Goal: Task Accomplishment & Management: Use online tool/utility

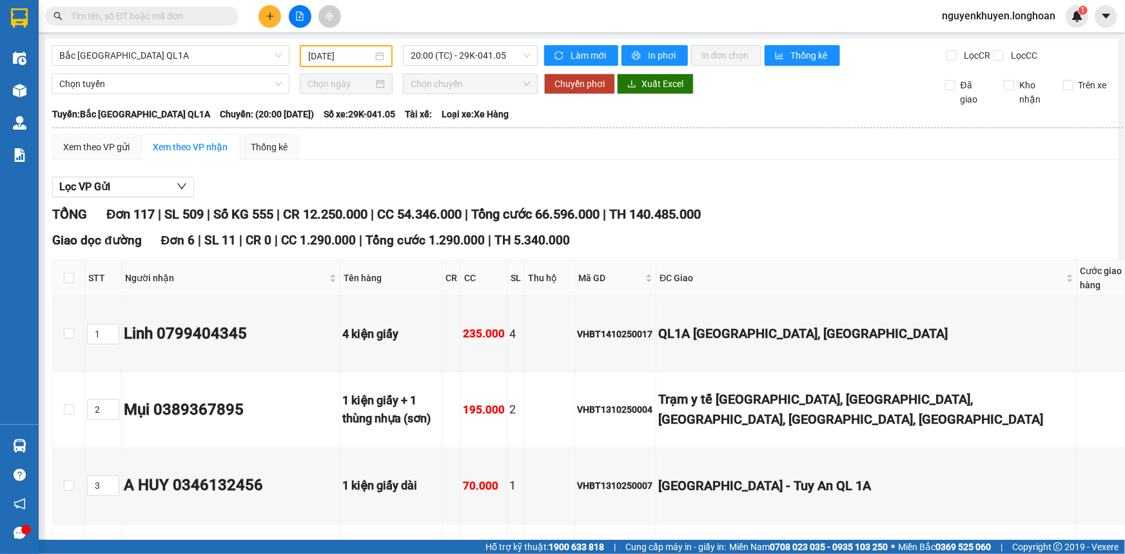
scroll to position [8963, 0]
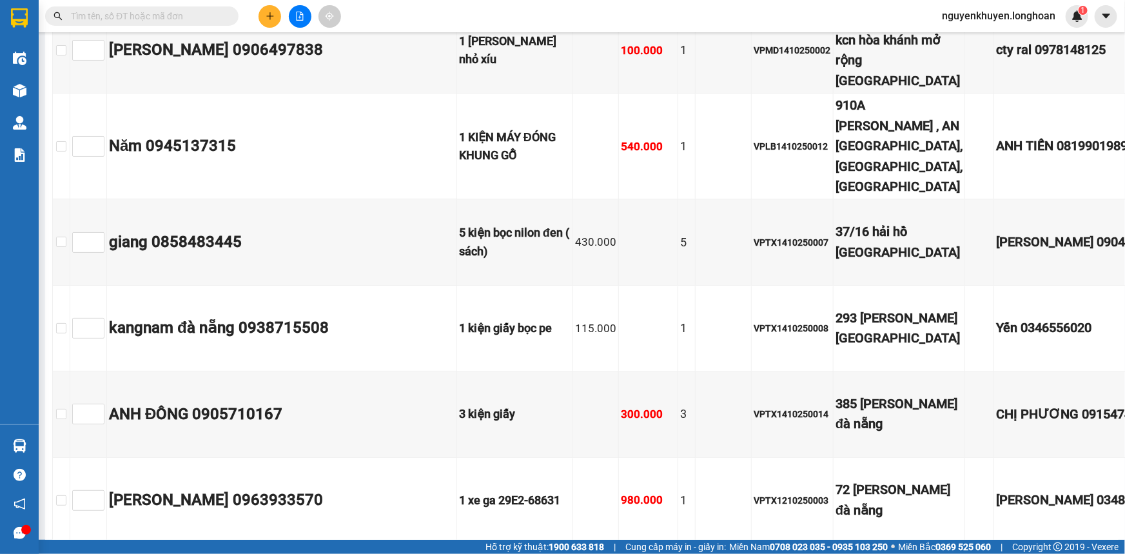
drag, startPoint x: 429, startPoint y: 442, endPoint x: 287, endPoint y: 413, distance: 145.6
checkbox input "true"
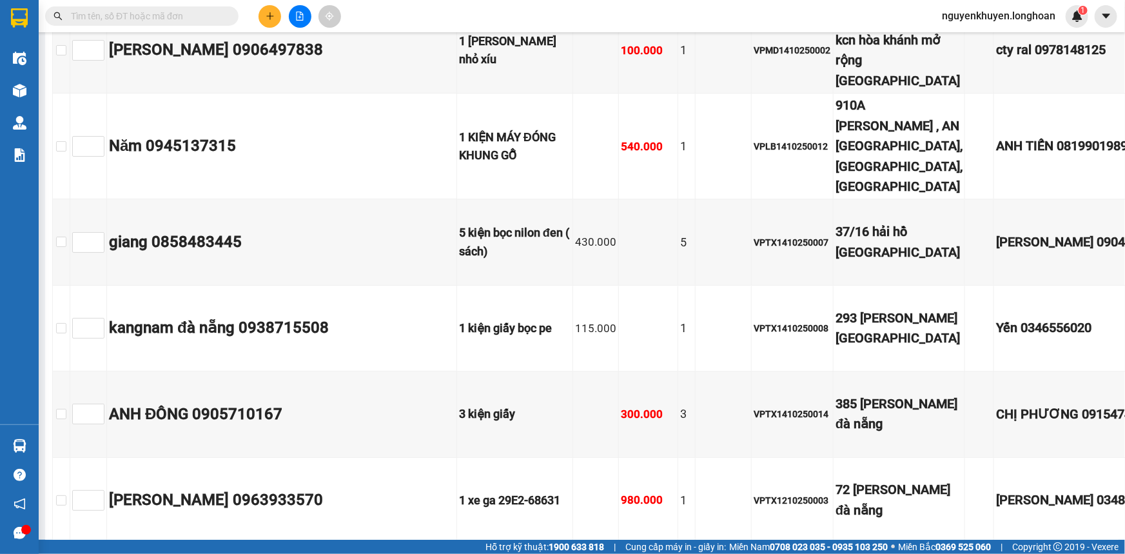
checkbox input "true"
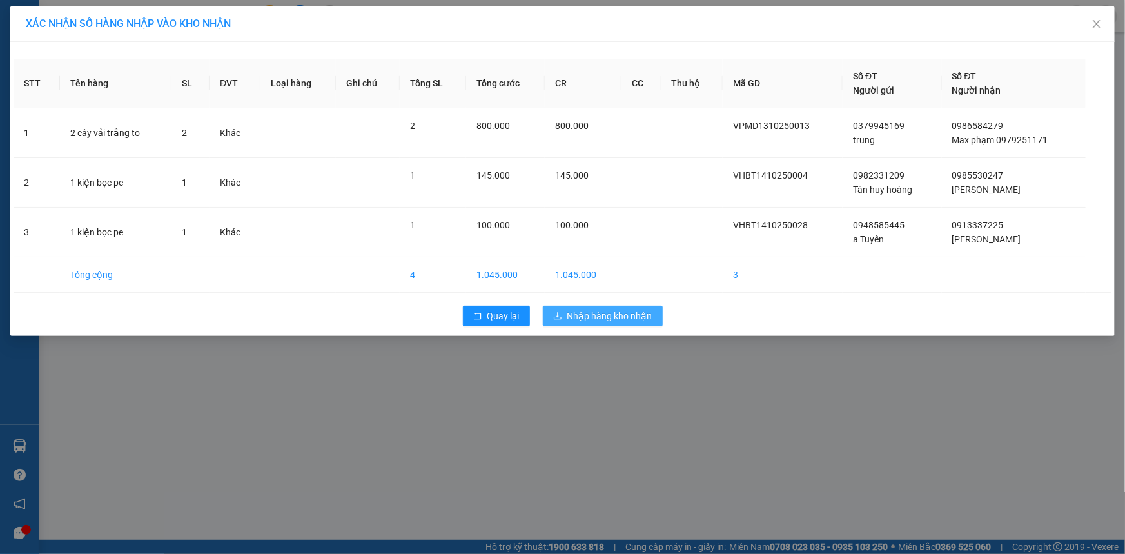
click at [609, 314] on span "Nhập hàng kho nhận" at bounding box center [609, 316] width 85 height 14
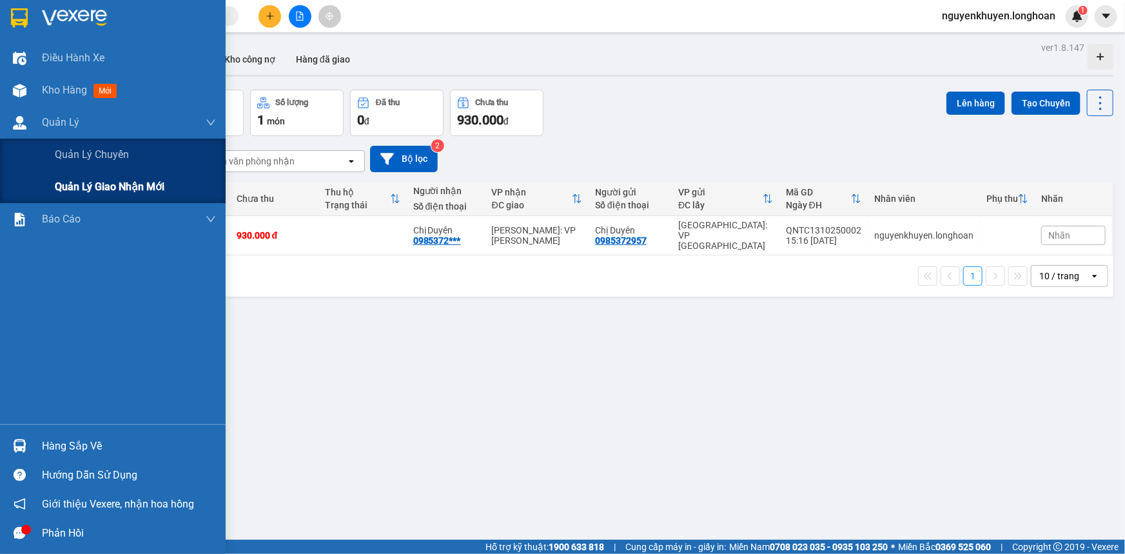
click at [84, 187] on span "Quản lý giao nhận mới" at bounding box center [110, 187] width 110 height 16
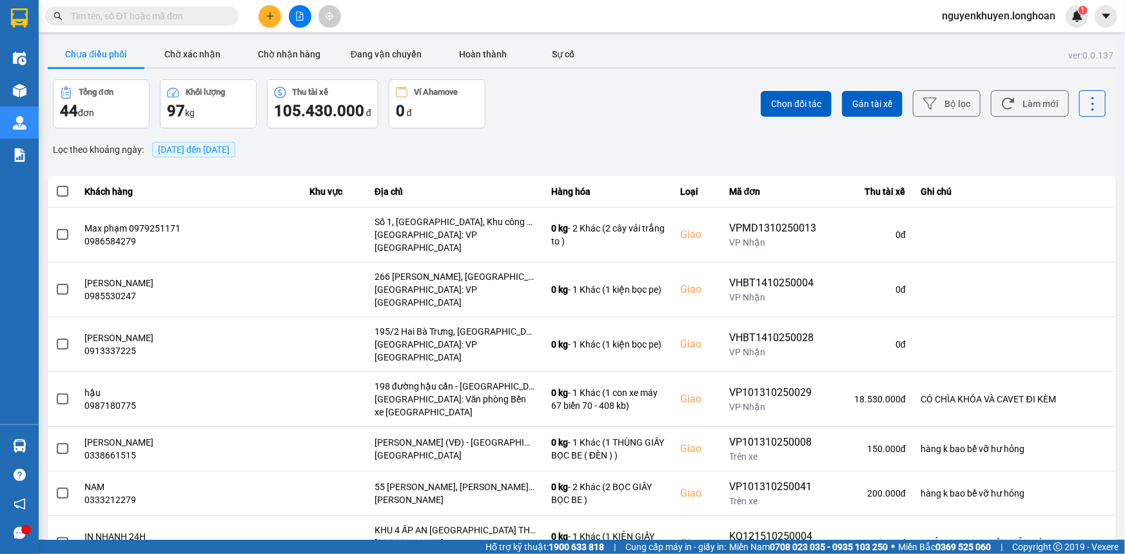
click at [230, 153] on span "[DATE] đến [DATE]" at bounding box center [194, 149] width 72 height 10
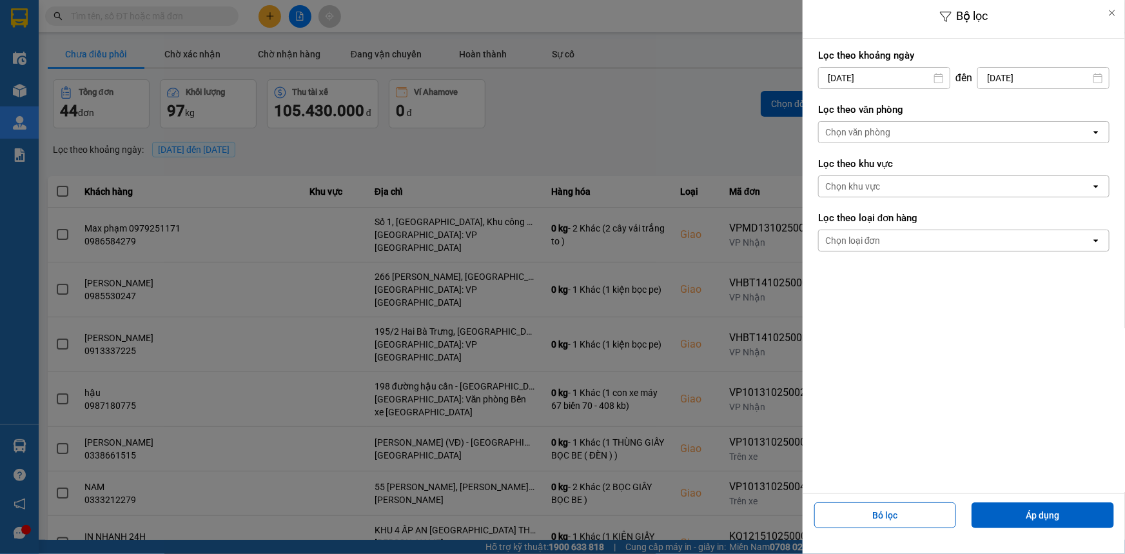
click at [892, 130] on div "Chọn văn phòng" at bounding box center [955, 132] width 272 height 21
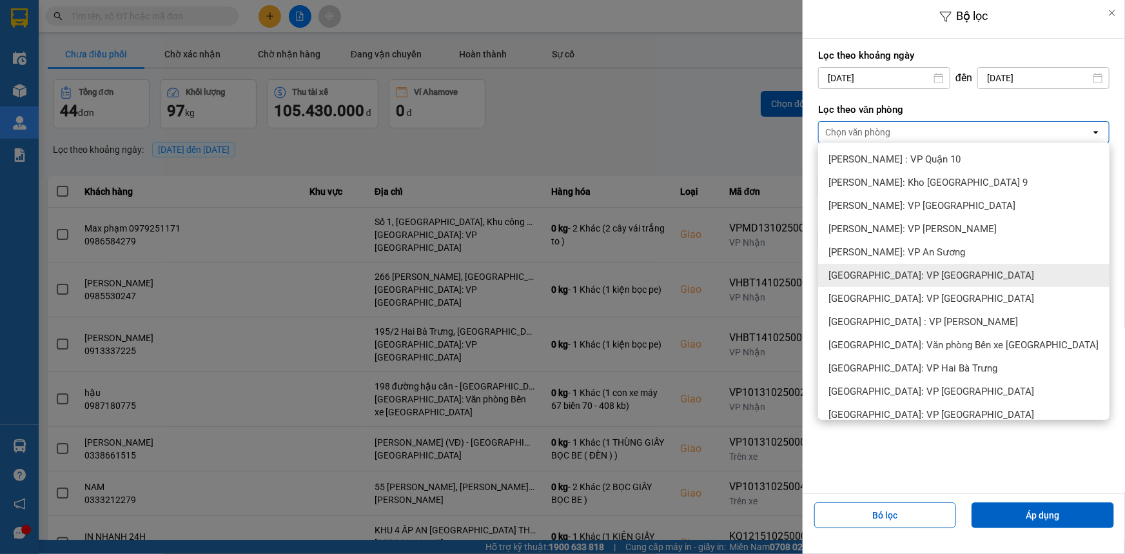
click at [935, 277] on span "[GEOGRAPHIC_DATA]: VP [GEOGRAPHIC_DATA]" at bounding box center [932, 275] width 206 height 13
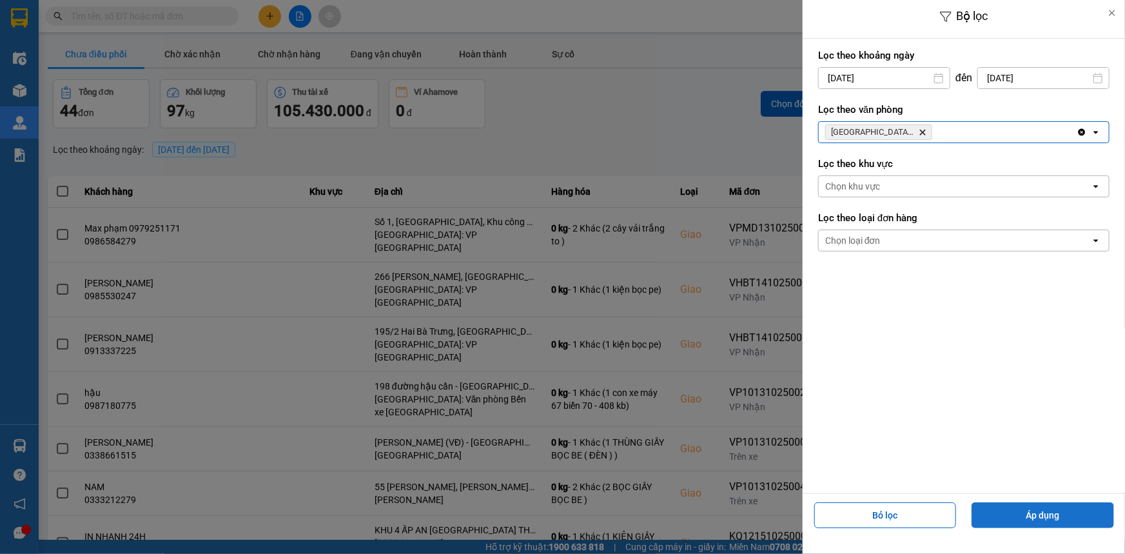
click at [1034, 511] on button "Áp dụng" at bounding box center [1043, 515] width 143 height 26
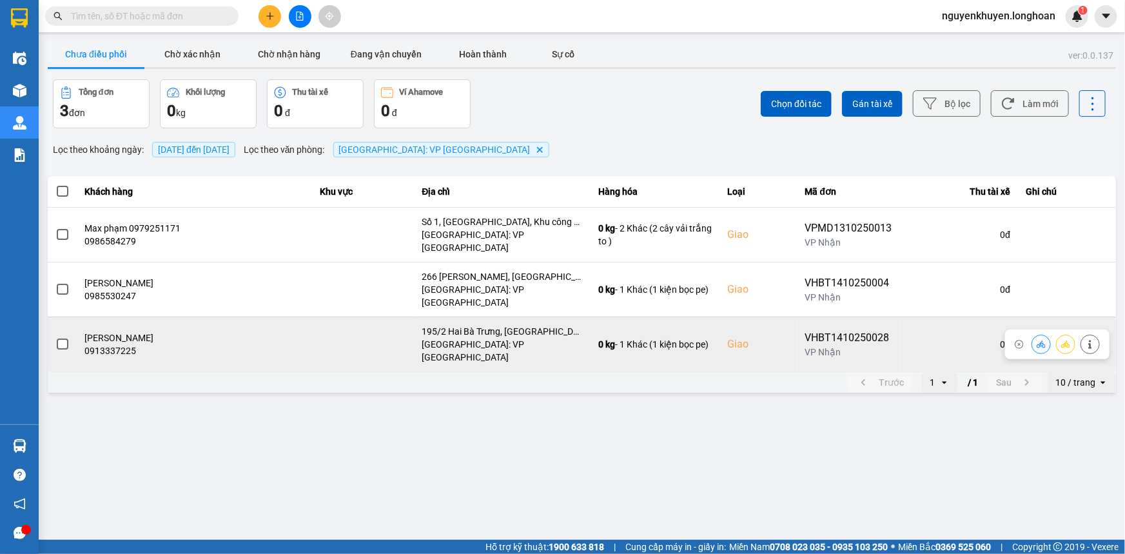
click at [58, 339] on span at bounding box center [63, 345] width 12 height 12
click at [55, 337] on input "checkbox" at bounding box center [55, 337] width 0 height 0
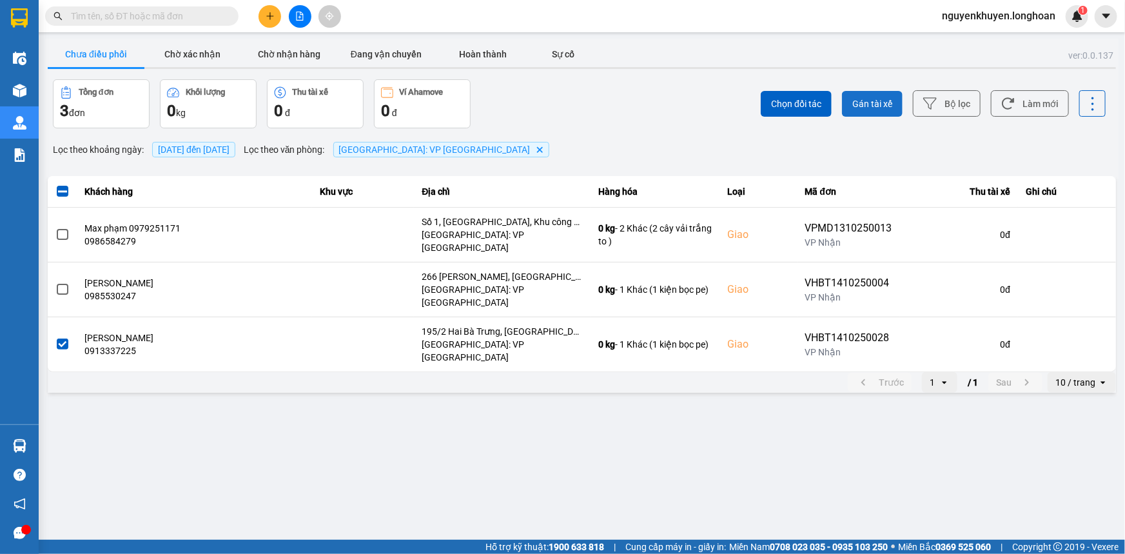
click at [857, 99] on span "Gán tài xế" at bounding box center [872, 103] width 40 height 13
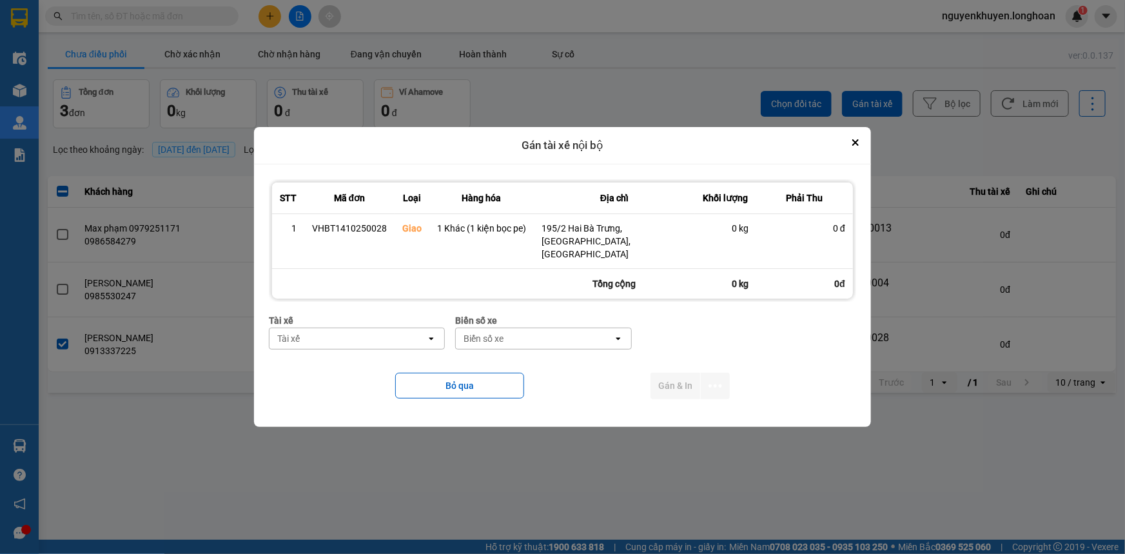
click at [364, 335] on div "Tài xế" at bounding box center [348, 338] width 157 height 21
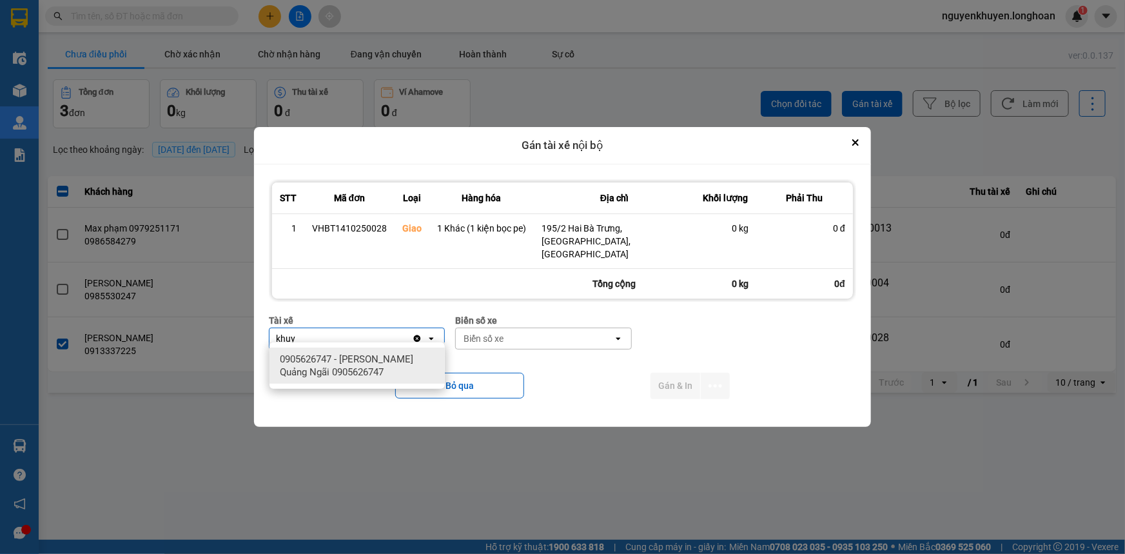
type input "khuy"
click at [374, 371] on span "0905626747 - [PERSON_NAME] Quảng Ngãi 0905626747" at bounding box center [360, 366] width 160 height 26
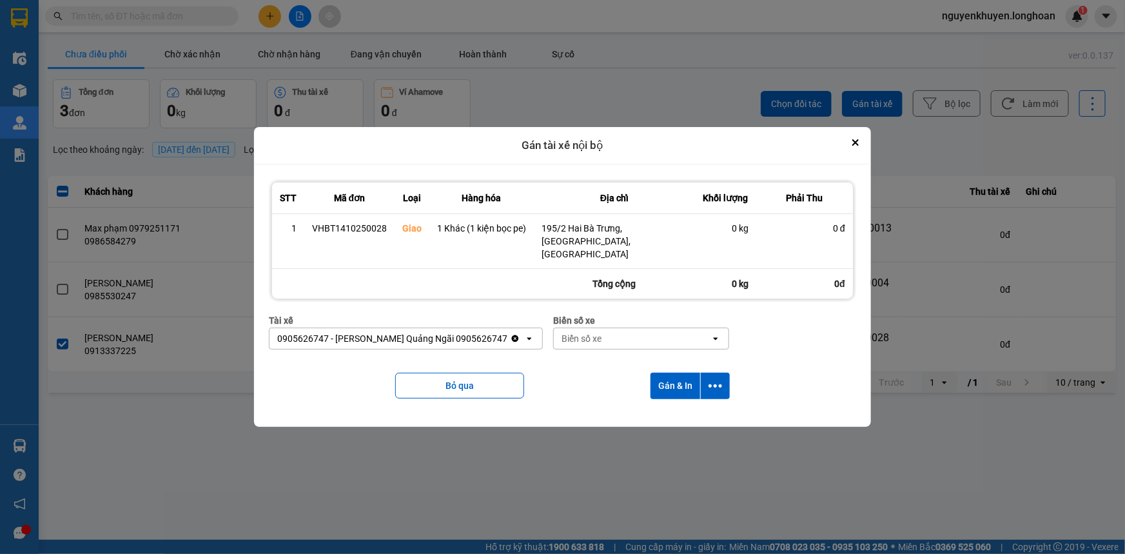
click at [618, 335] on div "Biển số xe" at bounding box center [632, 338] width 157 height 21
type input "92"
click at [673, 377] on button "Gán & In" at bounding box center [676, 386] width 50 height 26
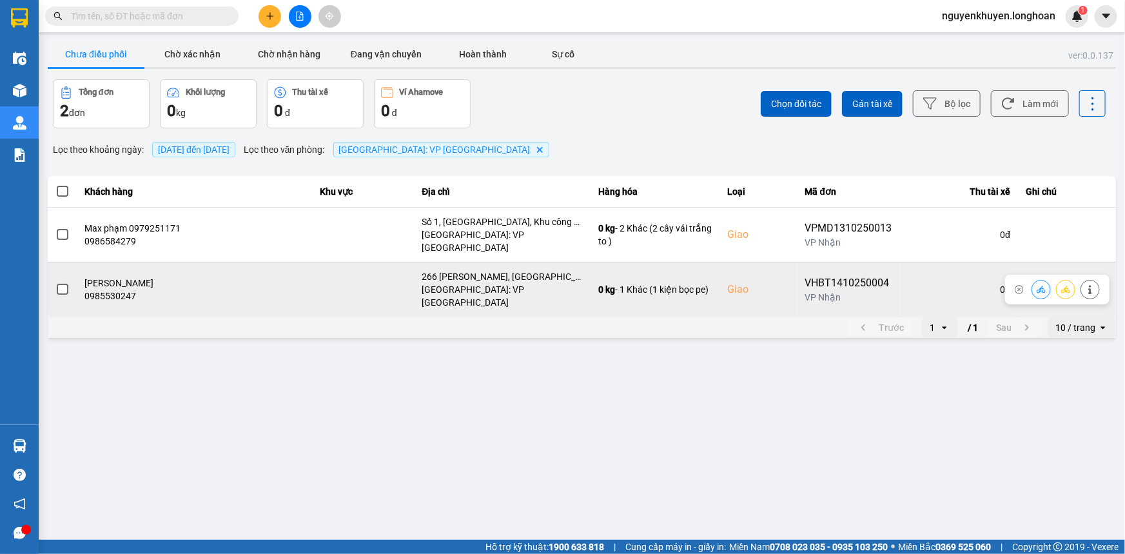
click at [62, 284] on span at bounding box center [63, 290] width 12 height 12
click at [55, 282] on input "checkbox" at bounding box center [55, 282] width 0 height 0
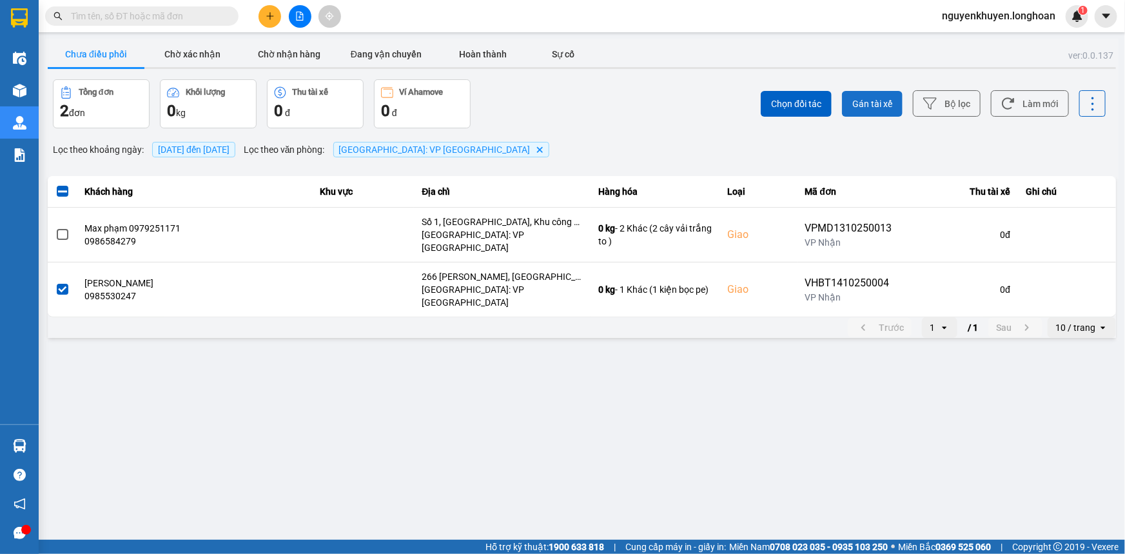
click at [876, 102] on span "Gán tài xế" at bounding box center [872, 103] width 40 height 13
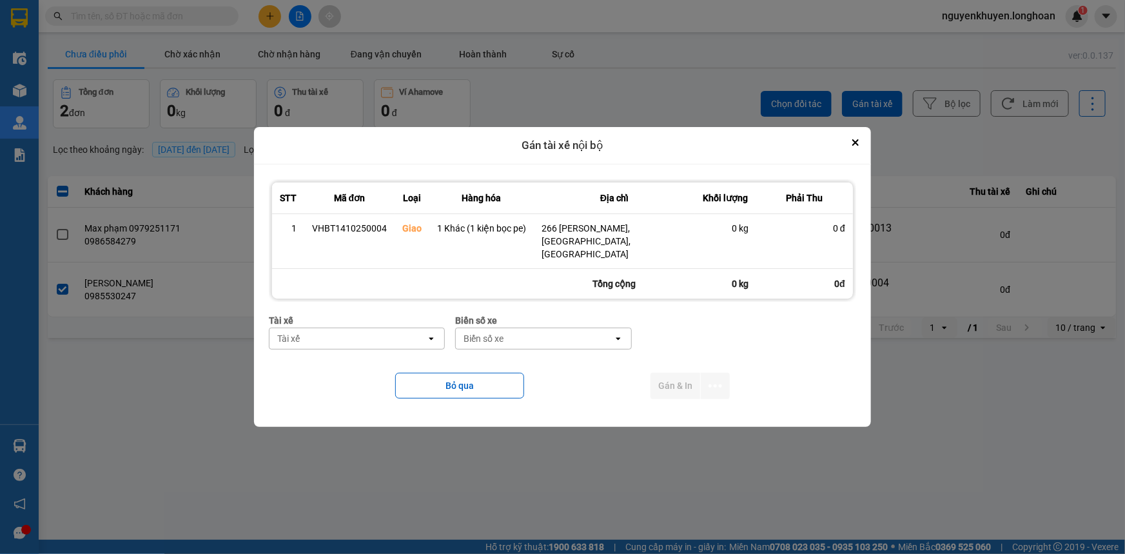
click at [354, 331] on div "Tài xế" at bounding box center [348, 338] width 157 height 21
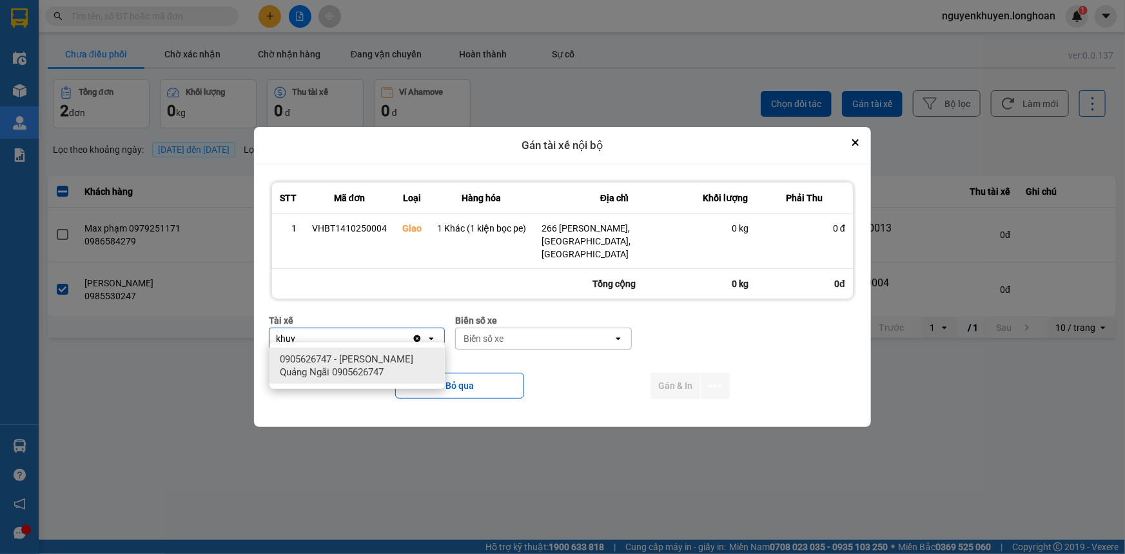
type input "khuy"
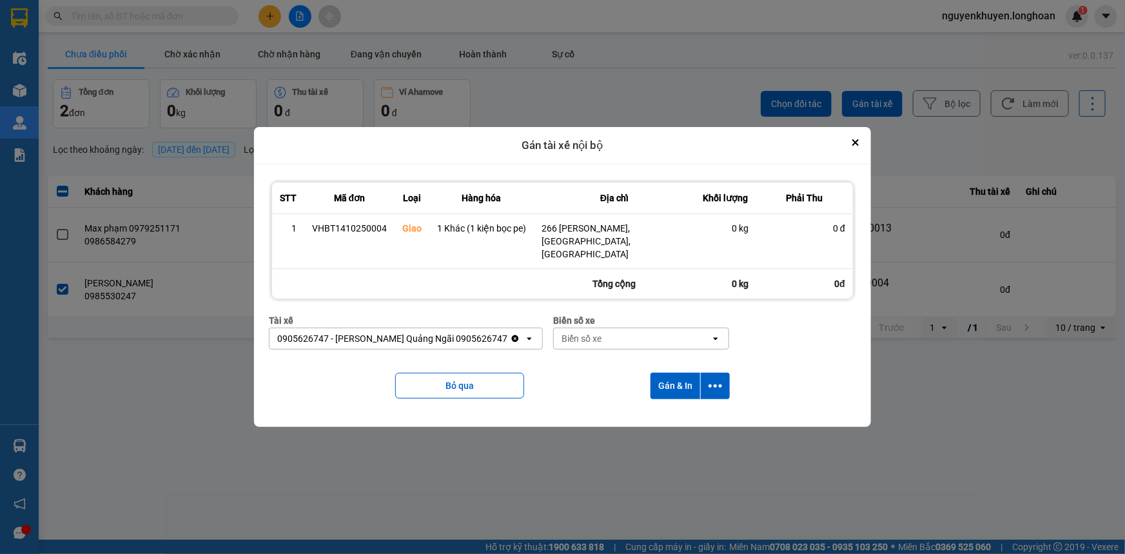
click at [604, 335] on div "Biển số xe" at bounding box center [632, 338] width 157 height 21
type input "92"
click at [634, 365] on div "29E-097.92" at bounding box center [633, 359] width 175 height 23
click at [666, 380] on button "Gán & In" at bounding box center [676, 386] width 50 height 26
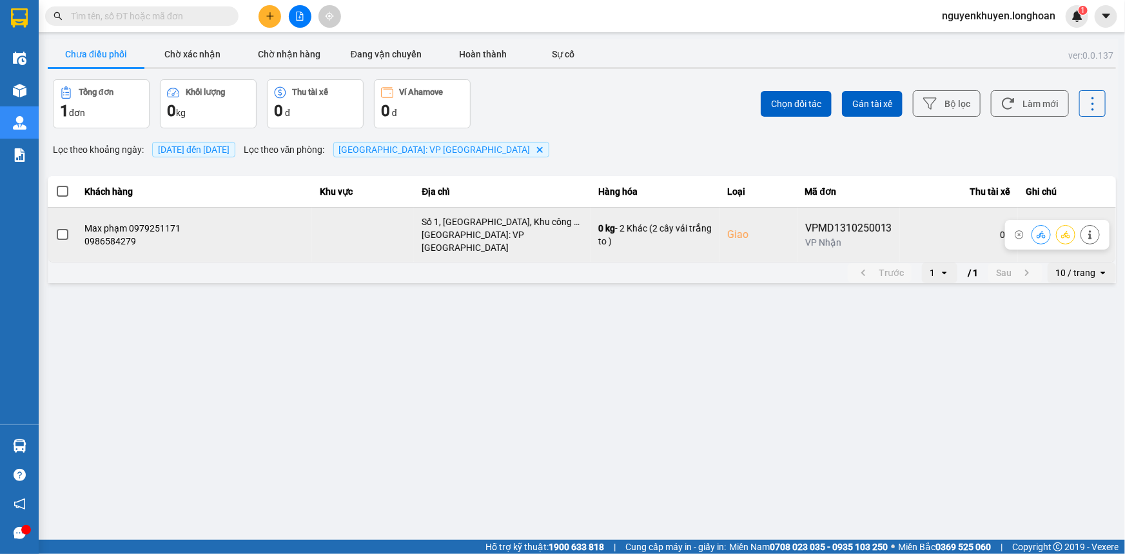
click at [57, 232] on span at bounding box center [63, 235] width 12 height 12
click at [55, 228] on input "checkbox" at bounding box center [55, 228] width 0 height 0
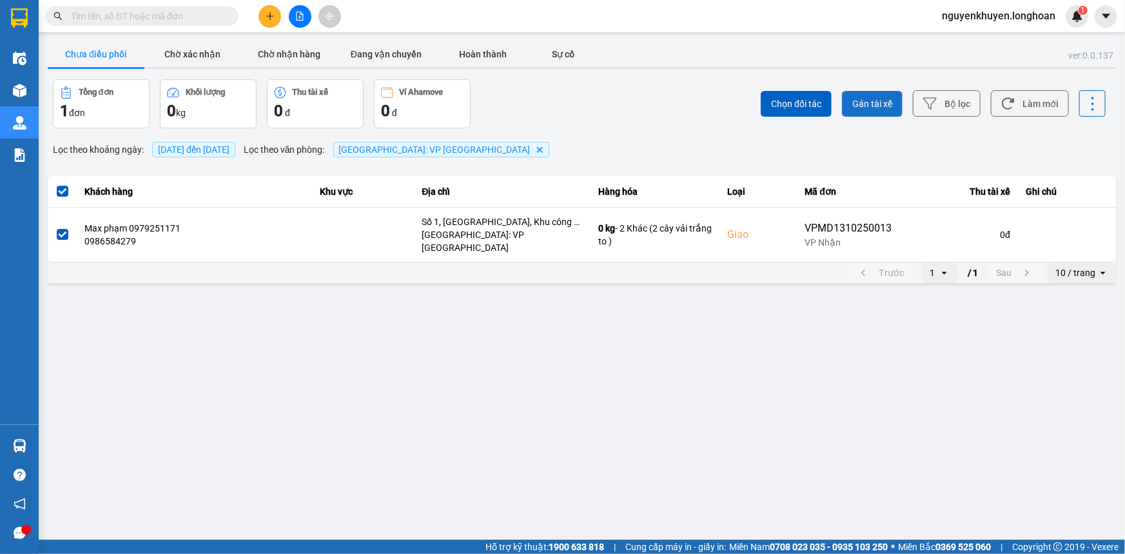
click at [882, 103] on span "Gán tài xế" at bounding box center [872, 103] width 40 height 13
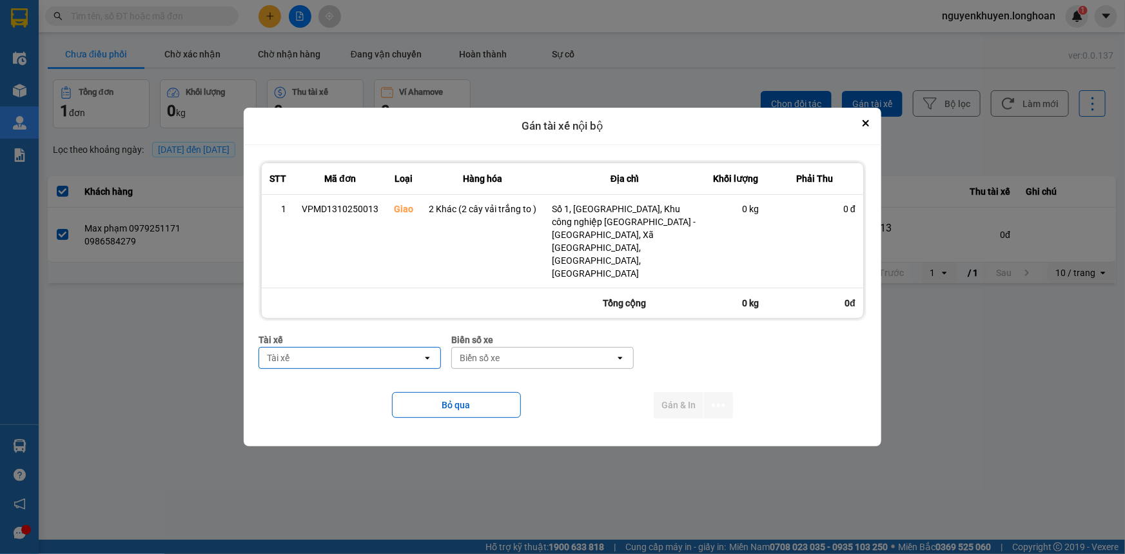
click at [339, 348] on div "Tài xế" at bounding box center [340, 358] width 163 height 21
type input "khuy"
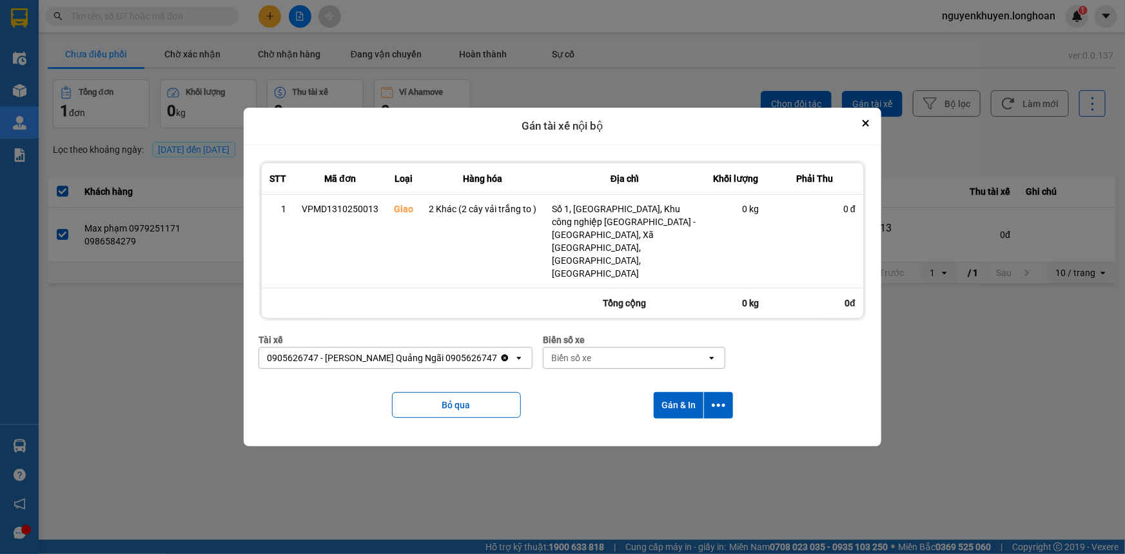
click at [589, 348] on div "Biển số xe" at bounding box center [625, 358] width 163 height 21
type input "92"
click at [676, 392] on button "Gán & In" at bounding box center [679, 405] width 50 height 26
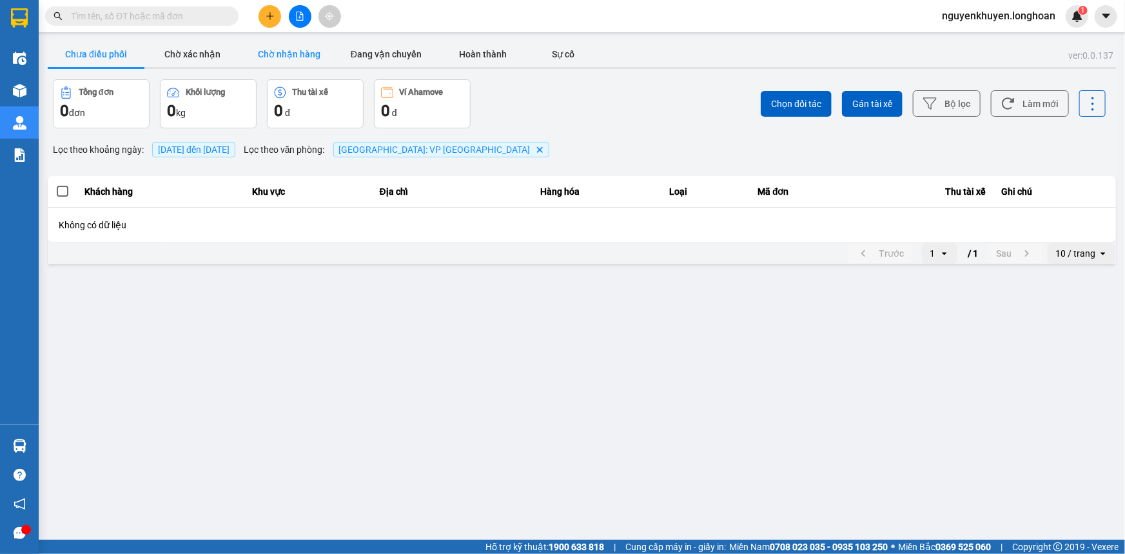
click at [281, 52] on button "Chờ nhận hàng" at bounding box center [289, 54] width 97 height 26
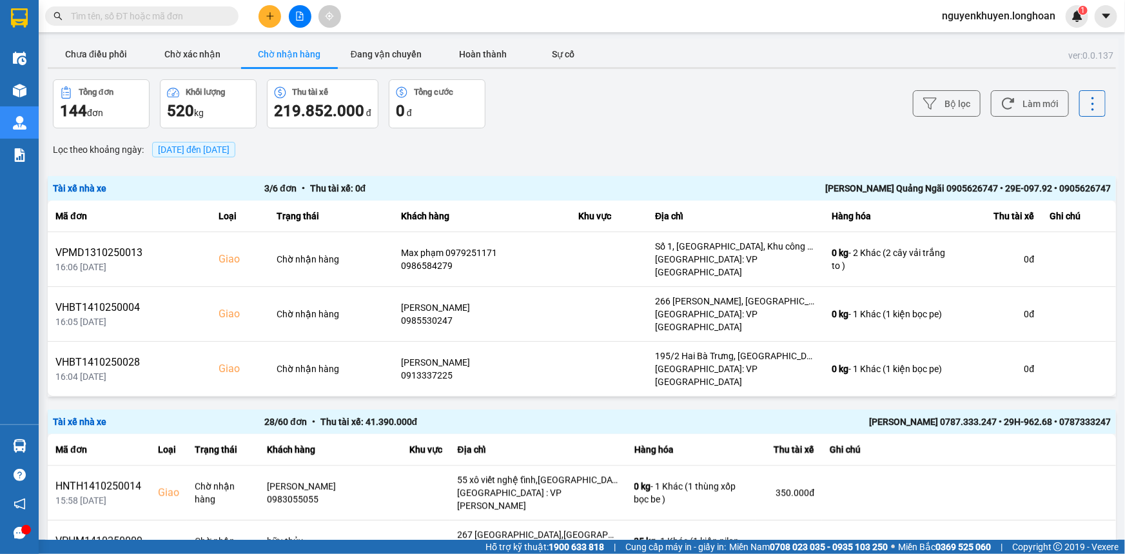
click at [227, 154] on span "[DATE] đến [DATE]" at bounding box center [194, 149] width 72 height 10
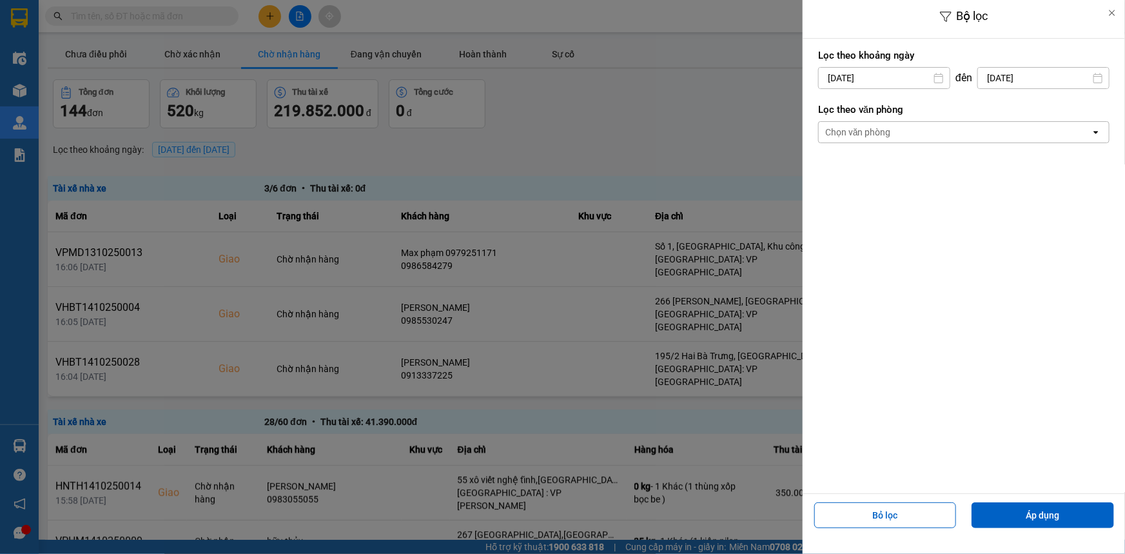
click at [939, 132] on div "Chọn văn phòng" at bounding box center [955, 132] width 272 height 21
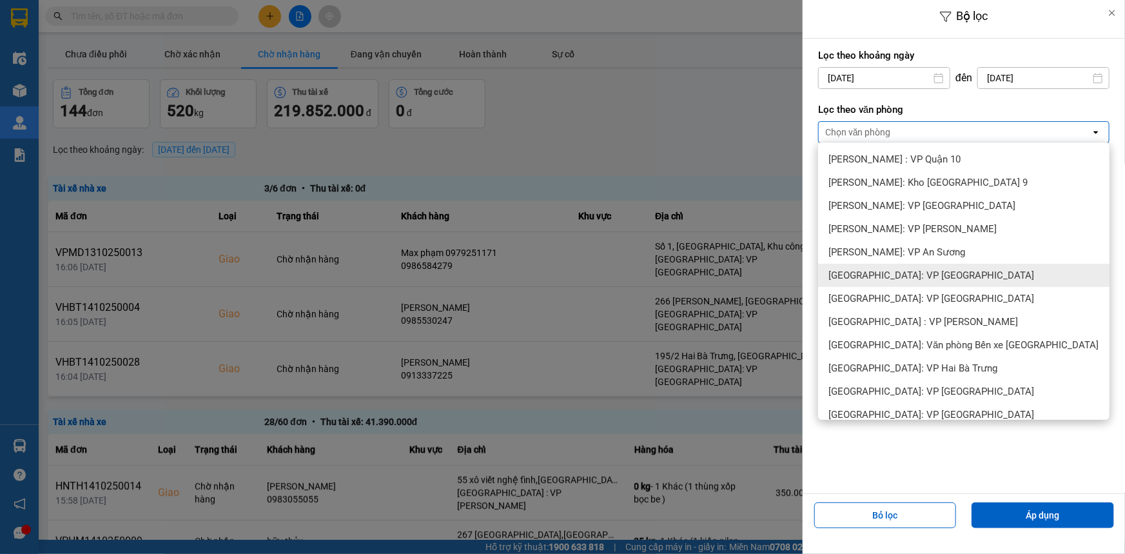
click at [923, 276] on span "[GEOGRAPHIC_DATA]: VP [GEOGRAPHIC_DATA]" at bounding box center [932, 275] width 206 height 13
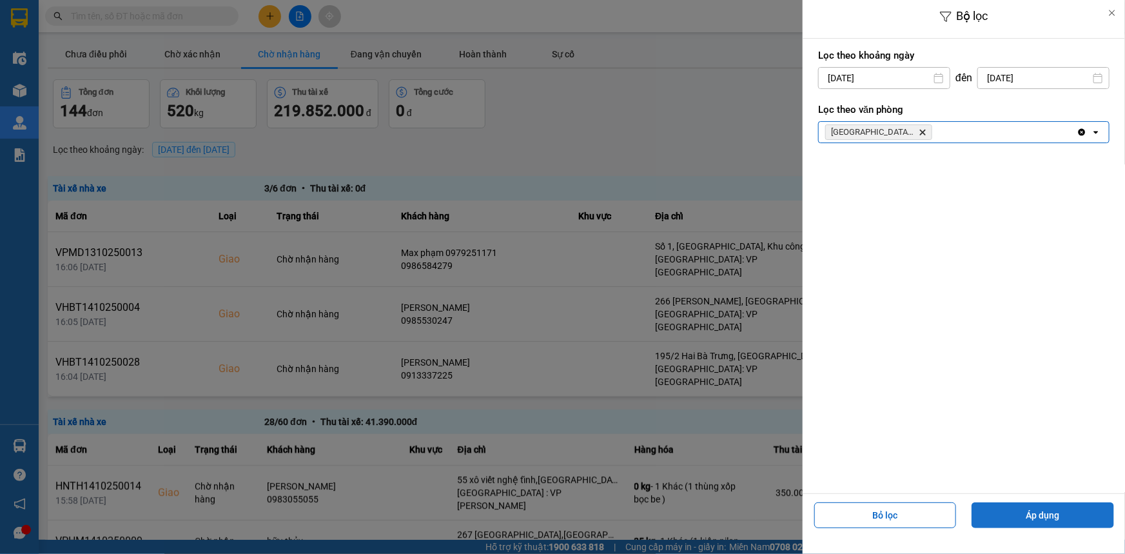
click at [1047, 509] on button "Áp dụng" at bounding box center [1043, 515] width 143 height 26
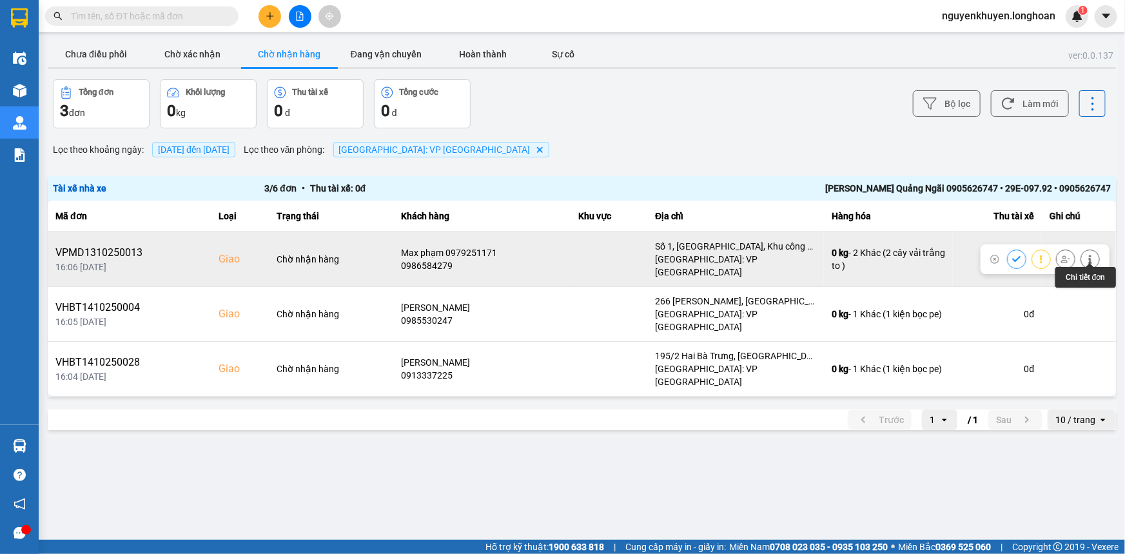
click at [1097, 257] on button at bounding box center [1090, 259] width 18 height 23
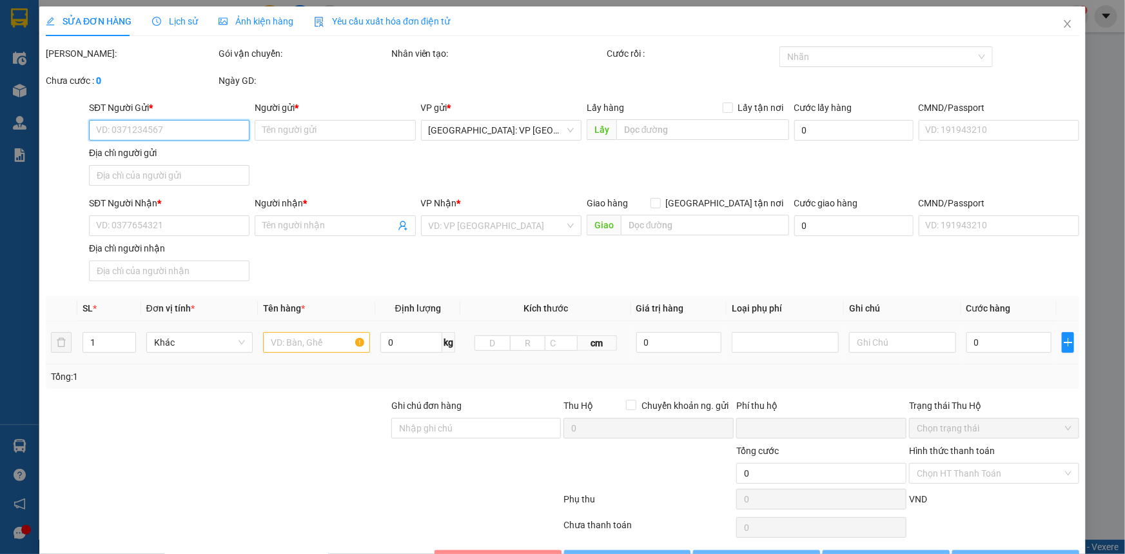
type input "0379945169"
type input "trung"
type input "0986584279"
type input "Max phạm 0979251171"
checkbox input "true"
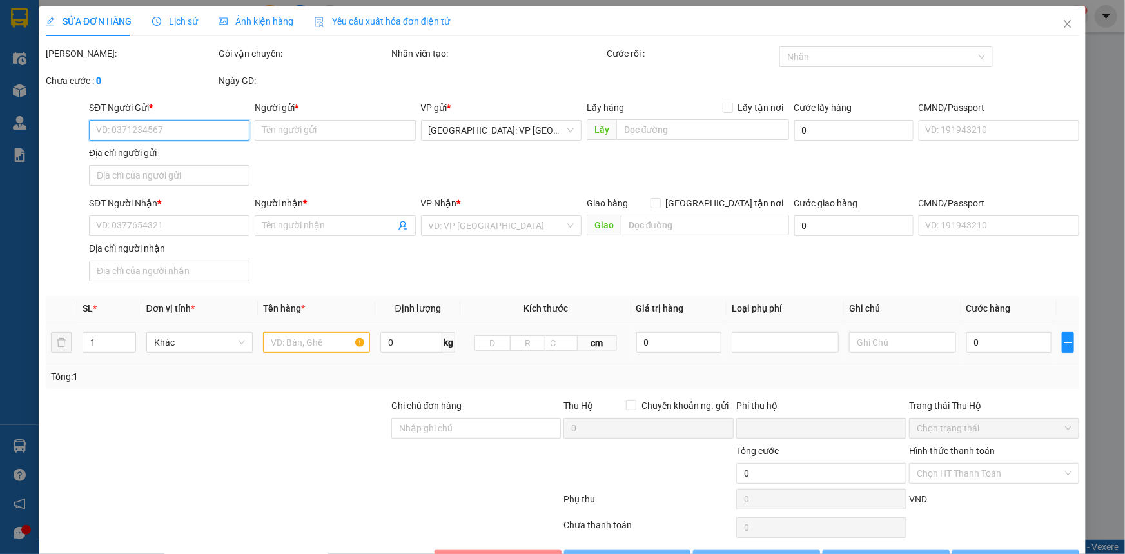
type input "Số 1, [GEOGRAPHIC_DATA], Khu công nghiệp [GEOGRAPHIC_DATA] - [GEOGRAPHIC_DATA],…"
type input "0"
type input "800.000"
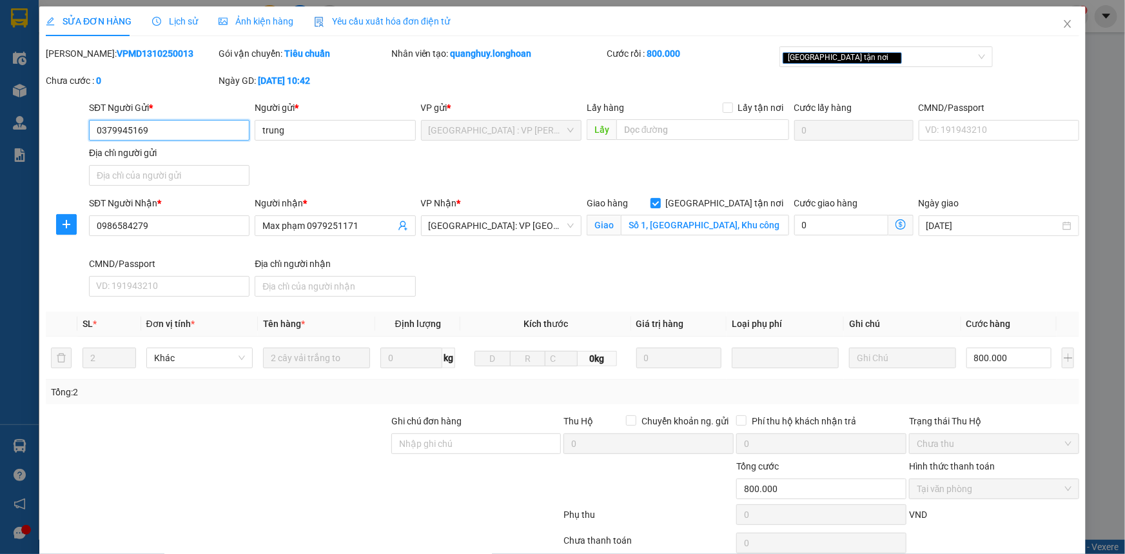
scroll to position [41, 0]
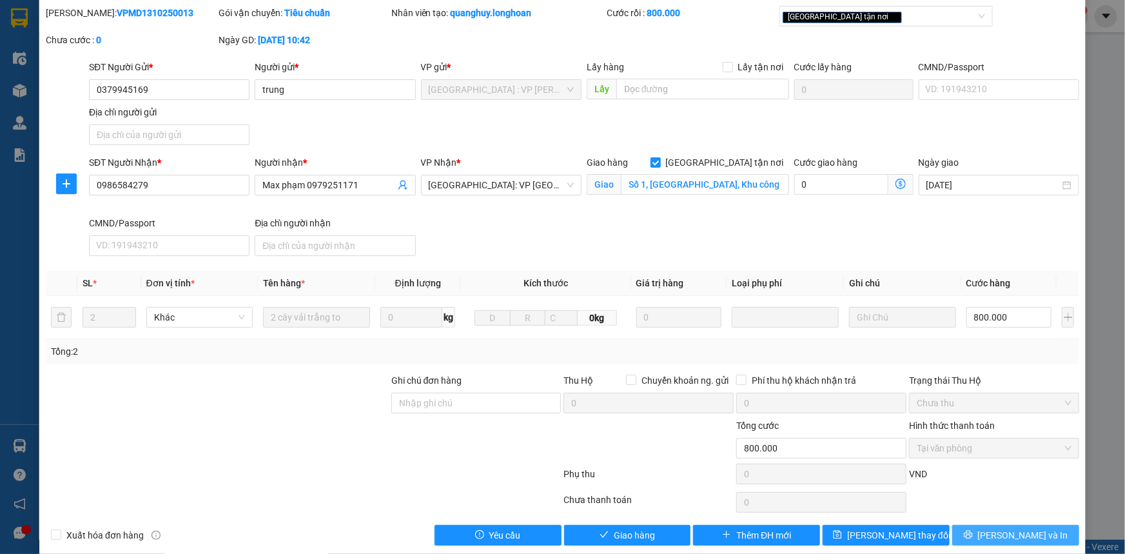
click at [1014, 538] on span "[PERSON_NAME] và In" at bounding box center [1023, 535] width 90 height 14
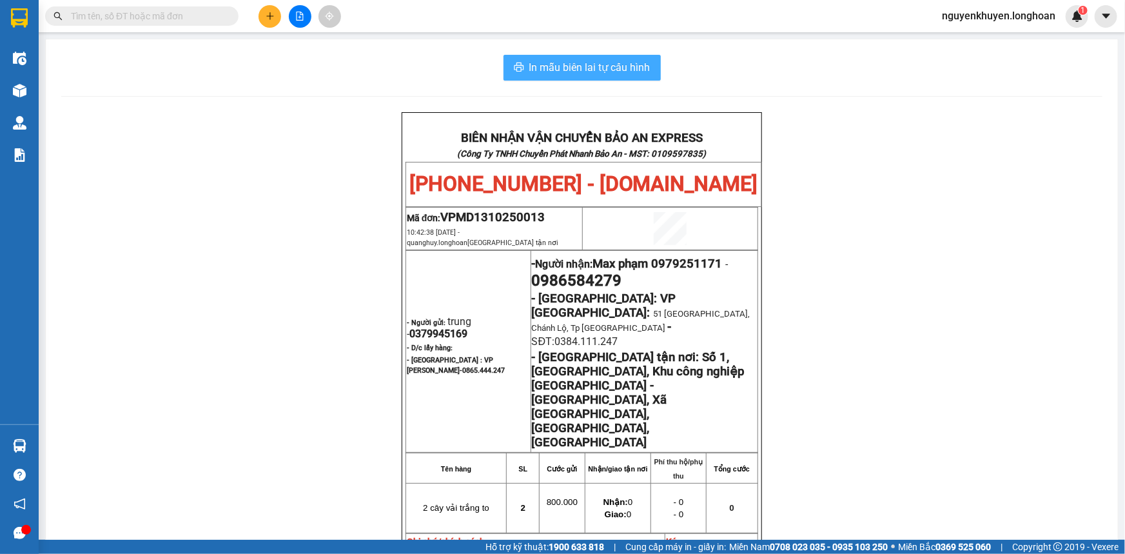
click at [591, 64] on span "In mẫu biên lai tự cấu hình" at bounding box center [589, 67] width 121 height 16
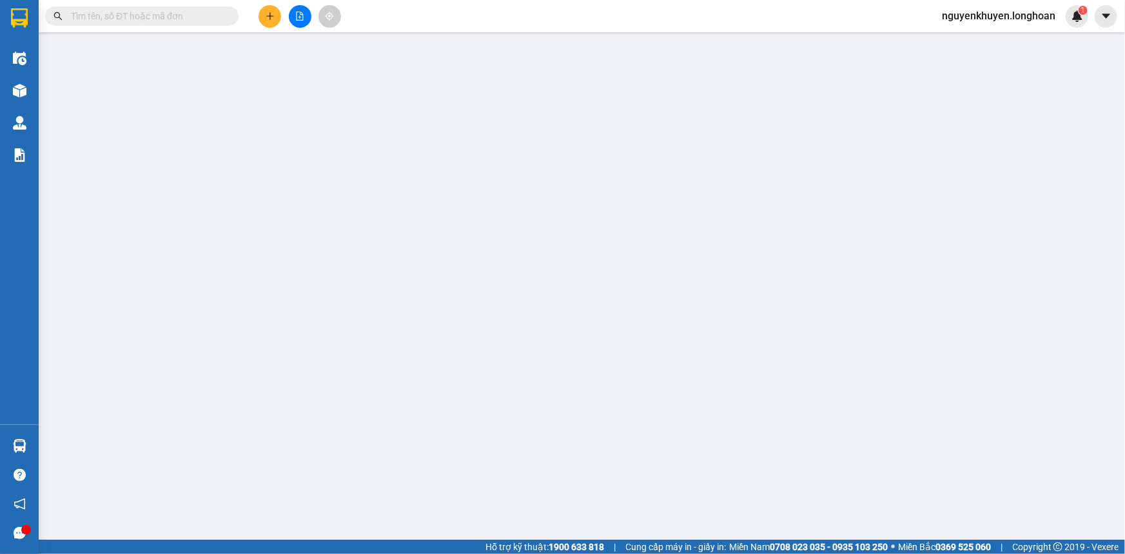
type input "0379945169"
type input "trung"
type input "0986584279"
type input "Max phạm 0979251171"
checkbox input "true"
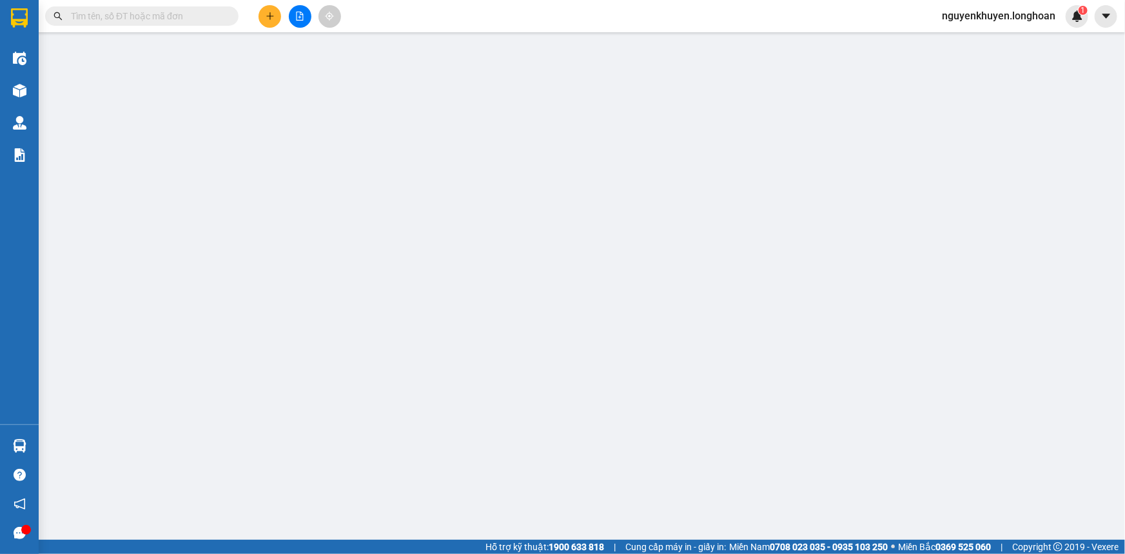
type input "Số 1, [GEOGRAPHIC_DATA], Khu công nghiệp [GEOGRAPHIC_DATA] - [GEOGRAPHIC_DATA],…"
type input "0"
type input "800.000"
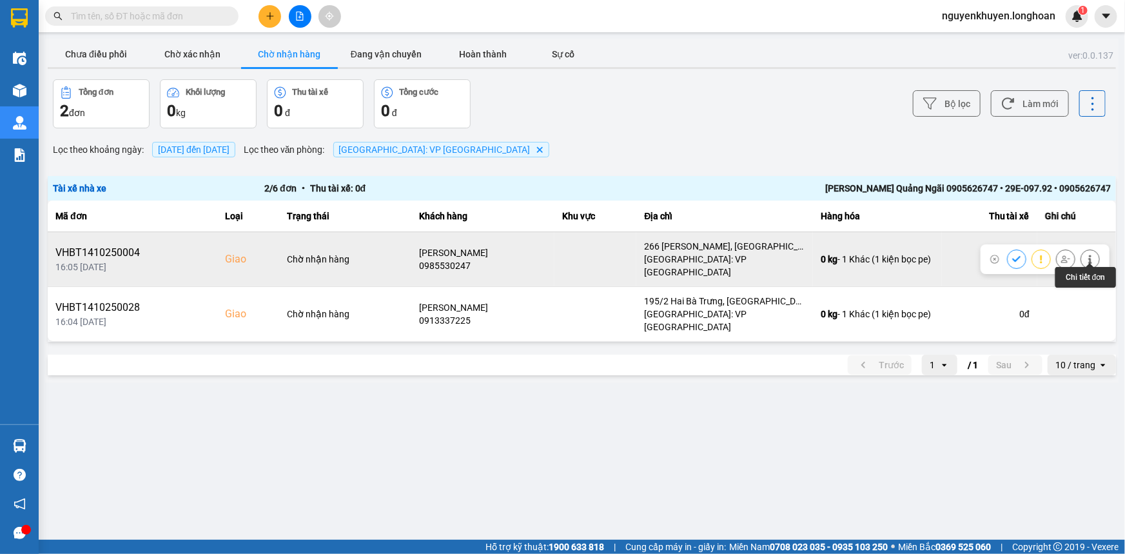
click at [1089, 255] on icon at bounding box center [1090, 259] width 9 height 9
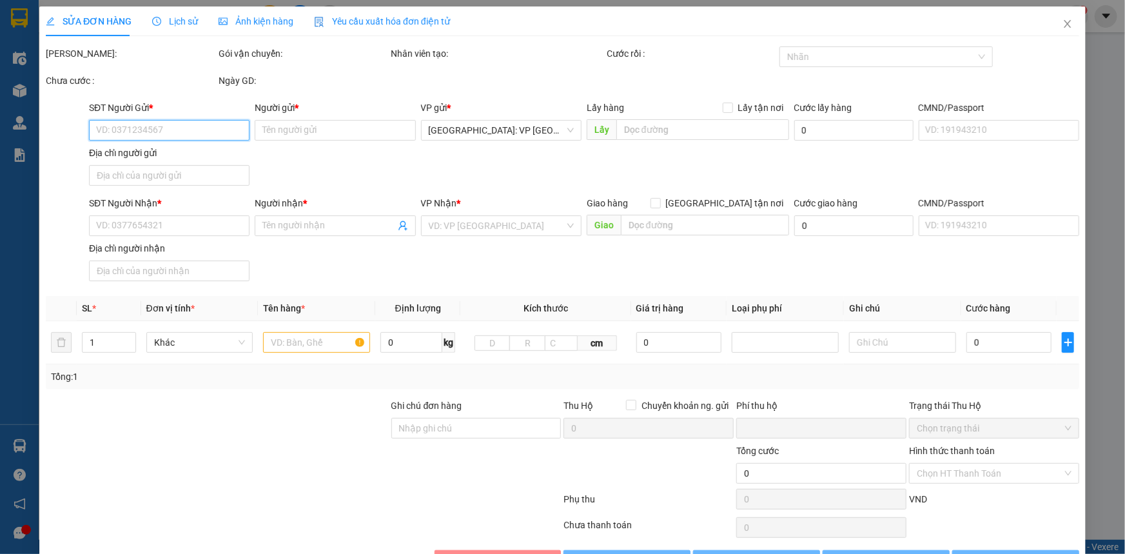
type input "0982331209"
type input "Tân huy hoàng"
type input "0985530247"
type input "[PERSON_NAME]"
checkbox input "true"
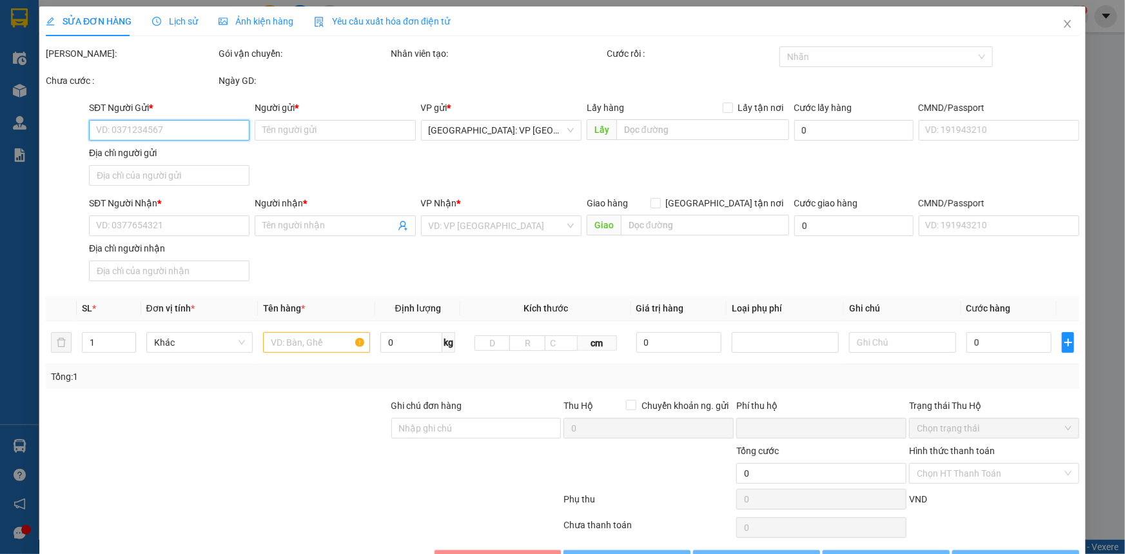
type input "266 [PERSON_NAME], [GEOGRAPHIC_DATA], [GEOGRAPHIC_DATA]"
type input "0"
type input "145.000"
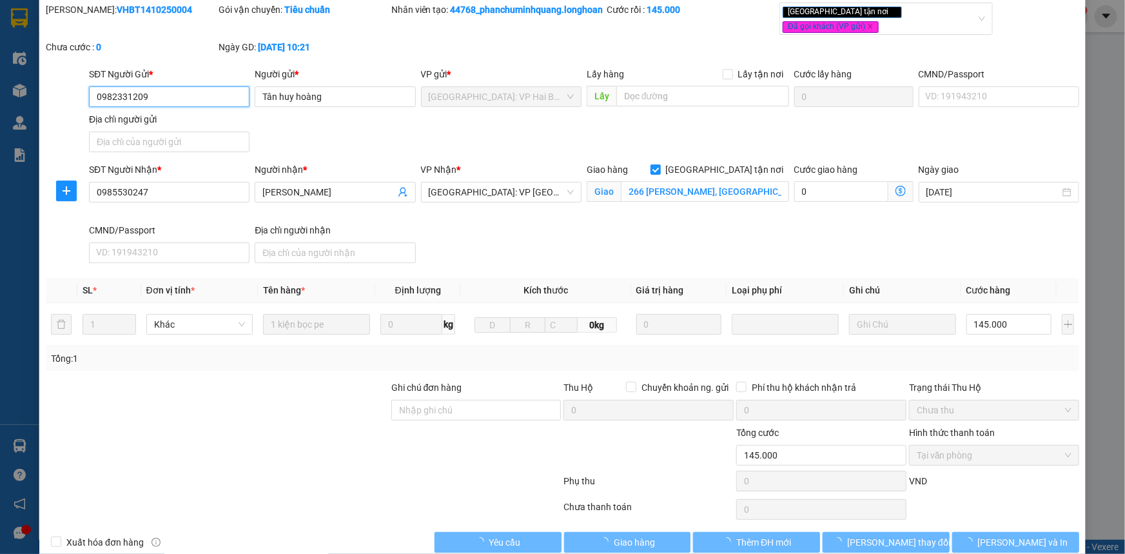
scroll to position [70, 0]
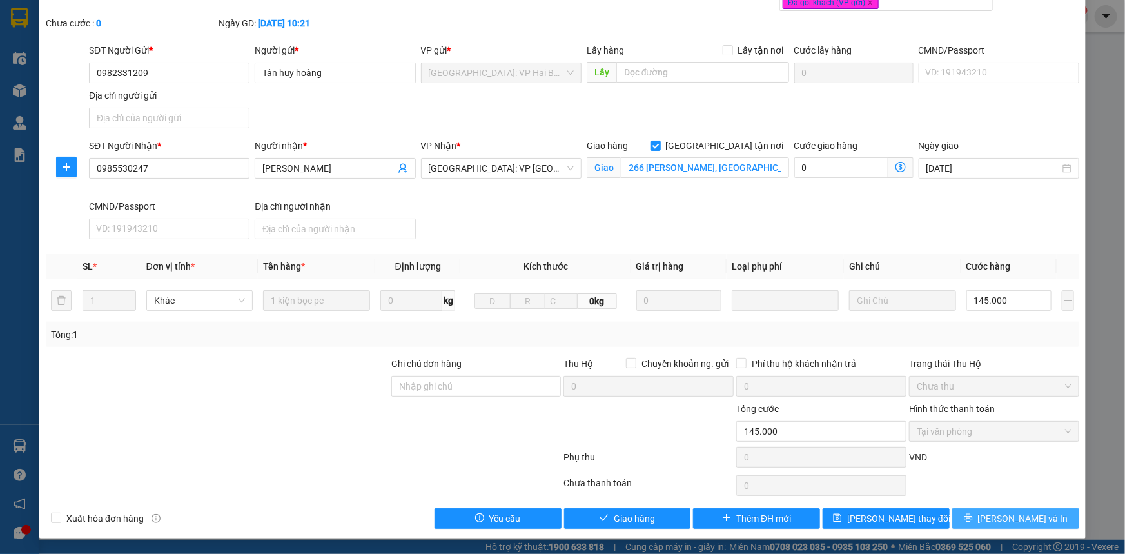
click at [1012, 517] on span "[PERSON_NAME] và In" at bounding box center [1023, 518] width 90 height 14
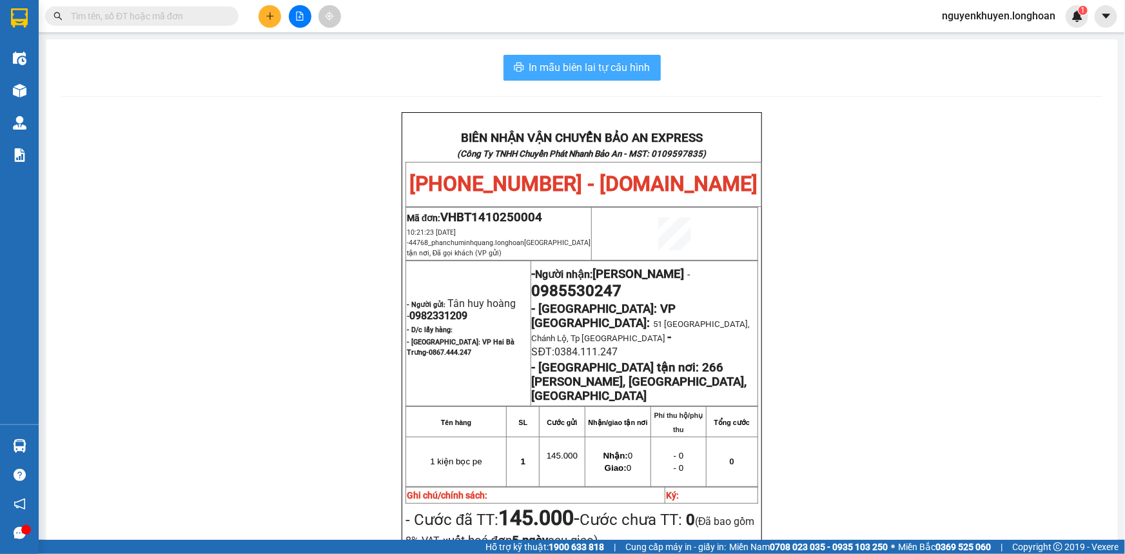
click at [587, 65] on span "In mẫu biên lai tự cấu hình" at bounding box center [589, 67] width 121 height 16
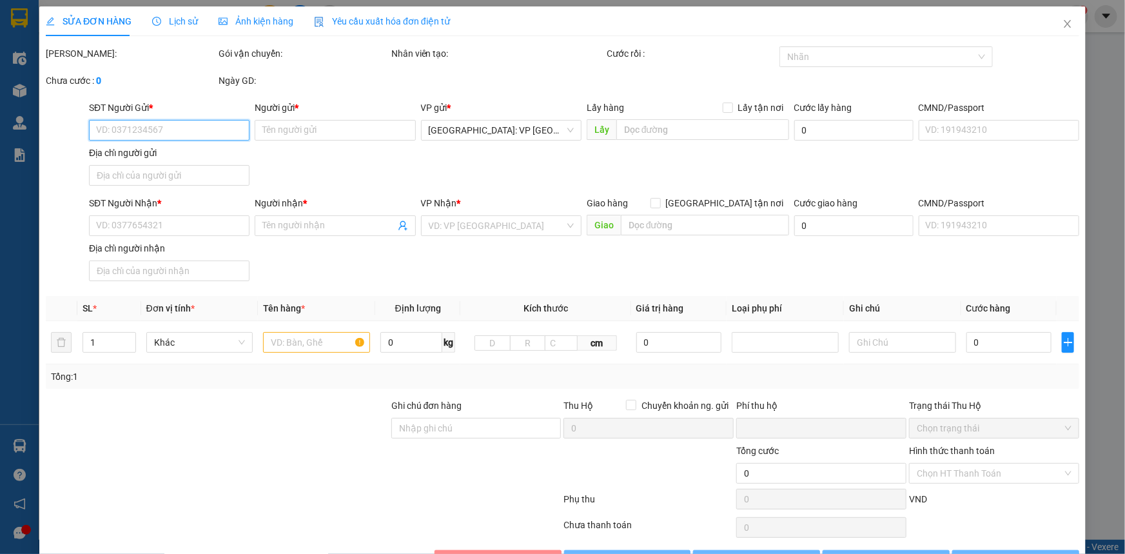
type input "0982331209"
type input "Tân huy hoàng"
type input "0985530247"
type input "[PERSON_NAME]"
checkbox input "true"
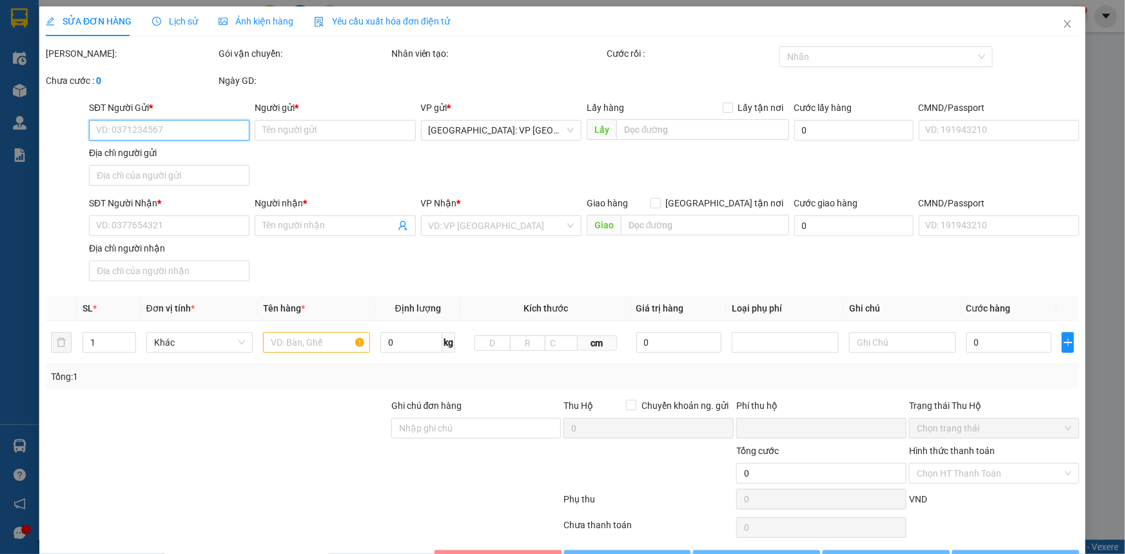
type input "266 [PERSON_NAME], [GEOGRAPHIC_DATA], [GEOGRAPHIC_DATA]"
type input "0"
type input "145.000"
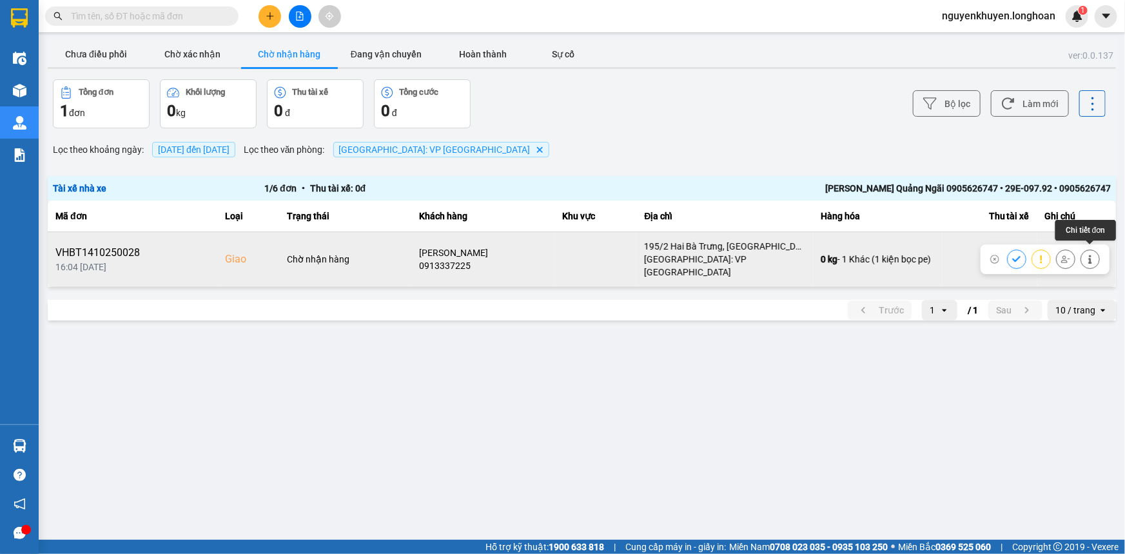
click at [1088, 255] on icon at bounding box center [1090, 259] width 9 height 9
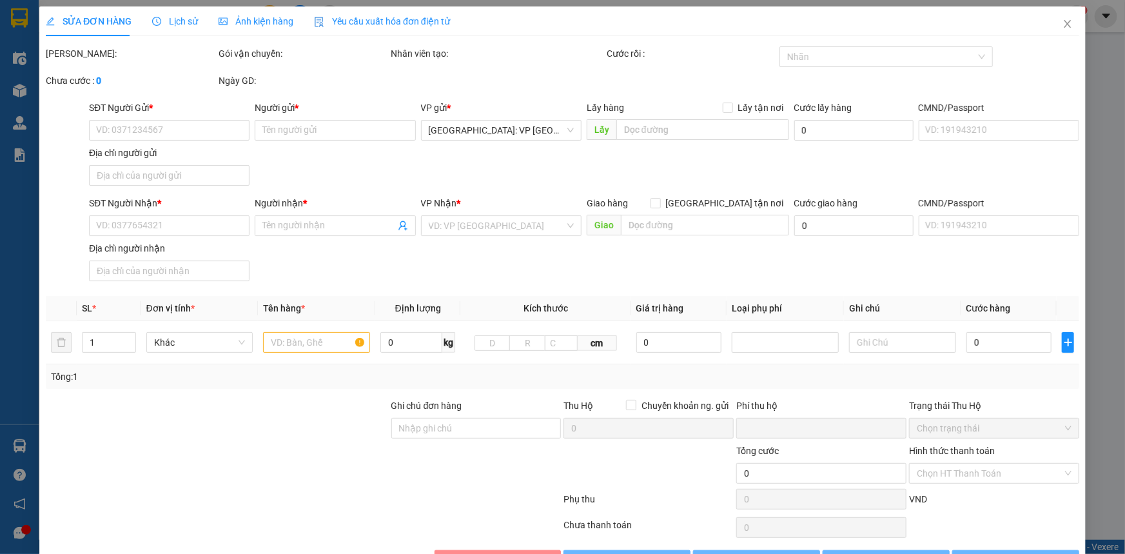
type input "0948585445"
type input "a Tuyên"
type input "0913337225"
type input "[PERSON_NAME]"
checkbox input "true"
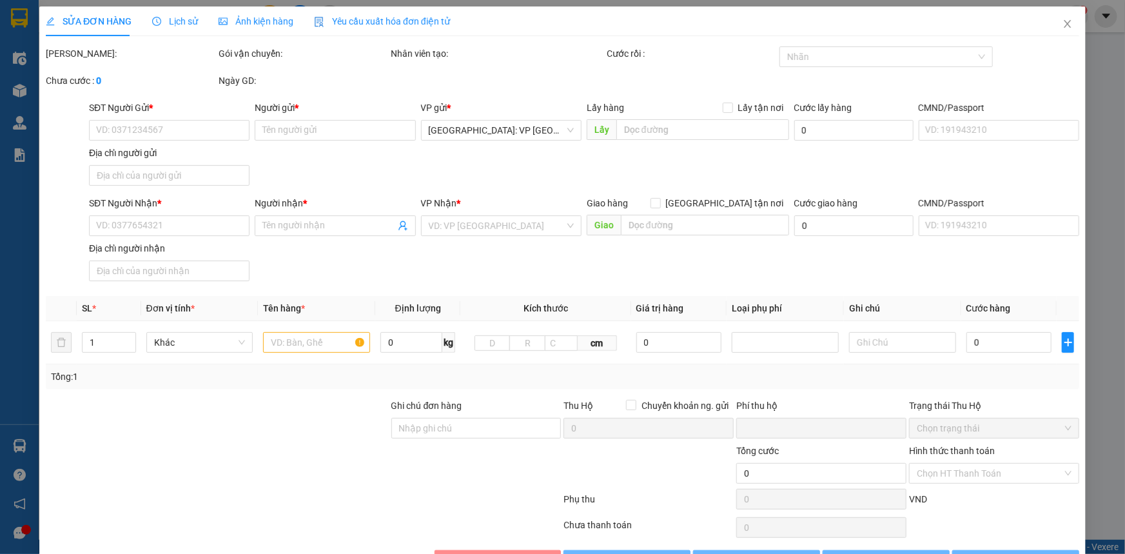
type input "195/2 Hai Bà Trưng, [GEOGRAPHIC_DATA], [GEOGRAPHIC_DATA]"
type input "0"
type input "100.000"
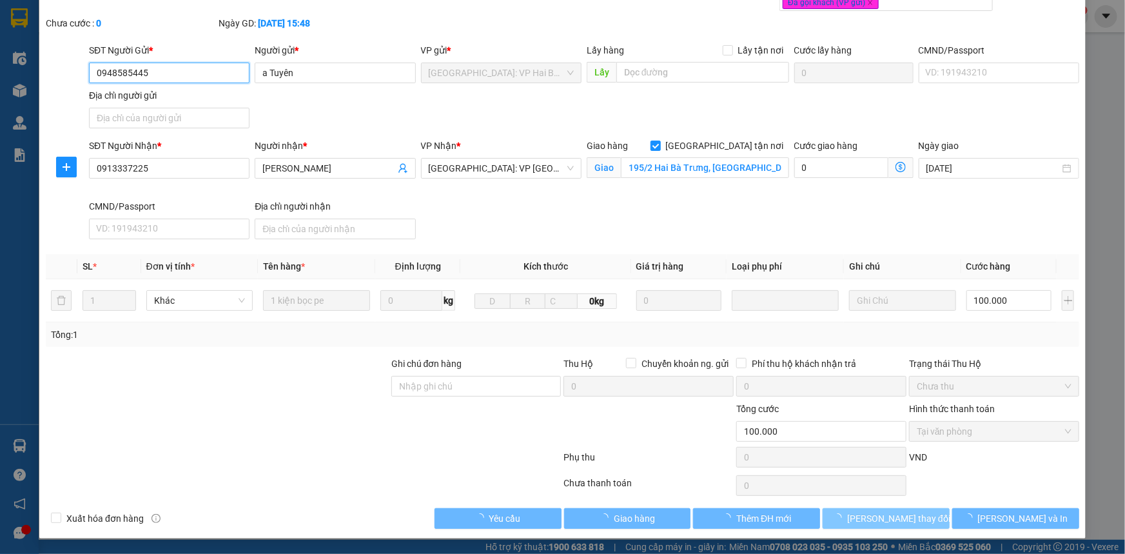
scroll to position [70, 0]
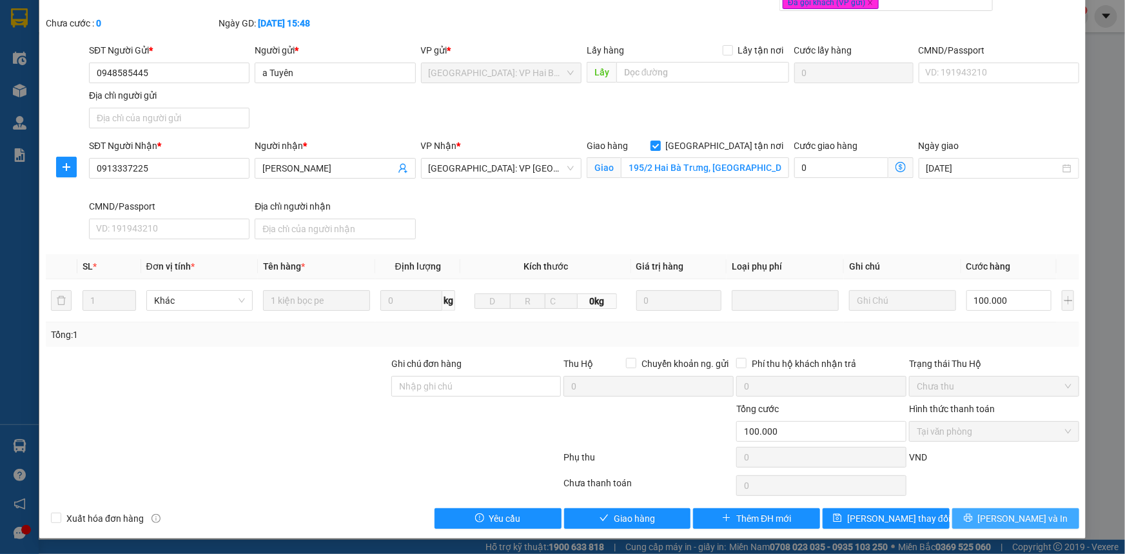
click at [1006, 518] on span "[PERSON_NAME] và In" at bounding box center [1023, 518] width 90 height 14
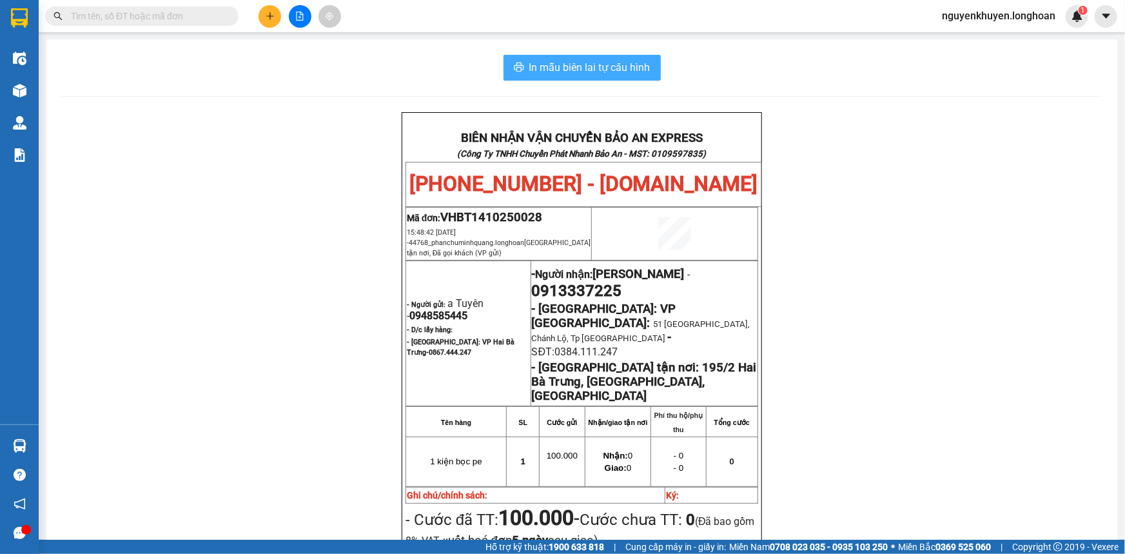
click at [596, 70] on span "In mẫu biên lai tự cấu hình" at bounding box center [589, 67] width 121 height 16
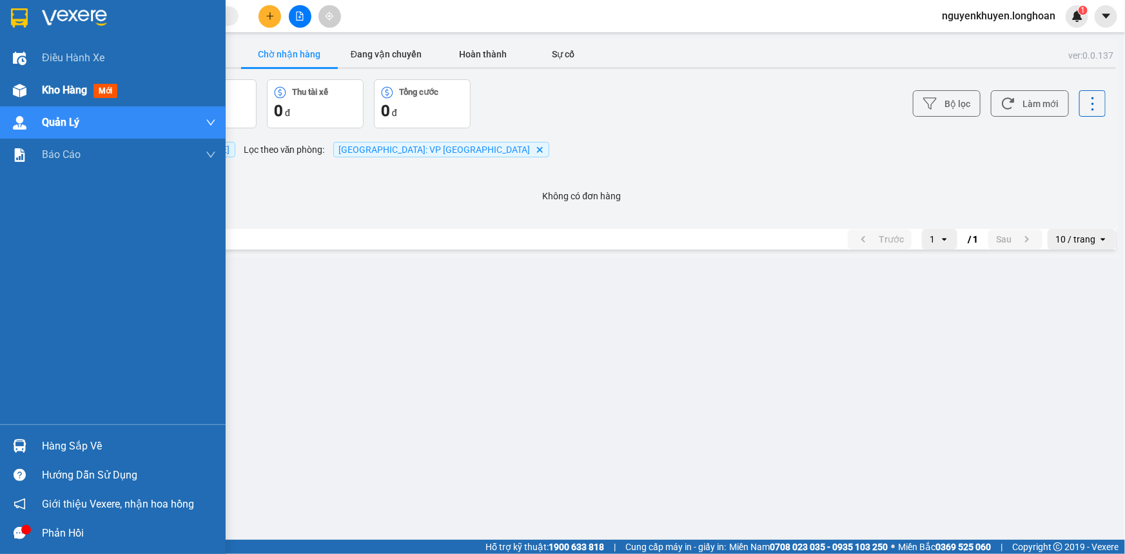
click at [60, 94] on span "Kho hàng" at bounding box center [64, 90] width 45 height 12
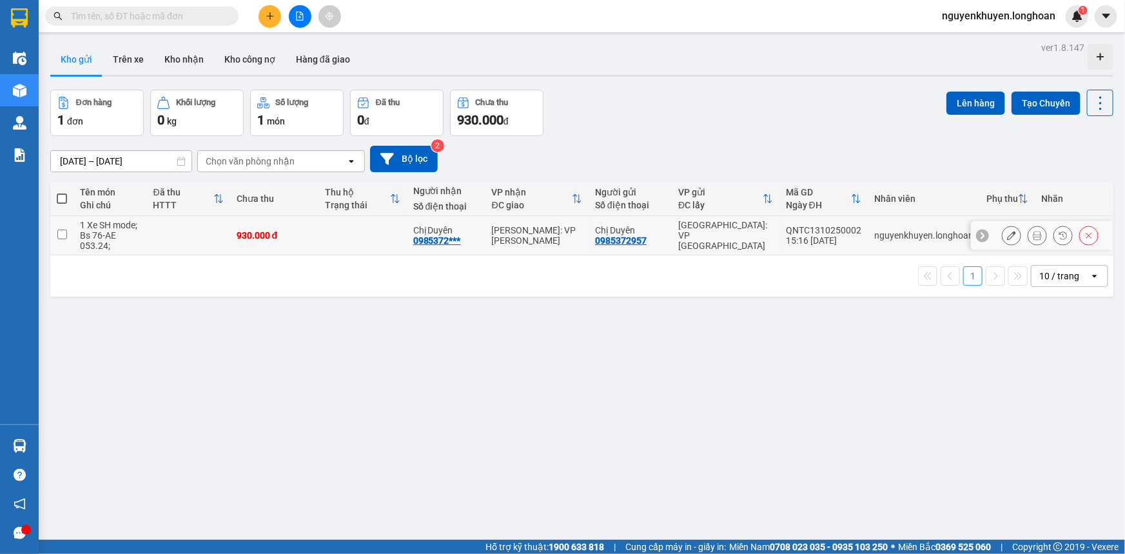
click at [63, 235] on input "checkbox" at bounding box center [62, 235] width 10 height 10
checkbox input "true"
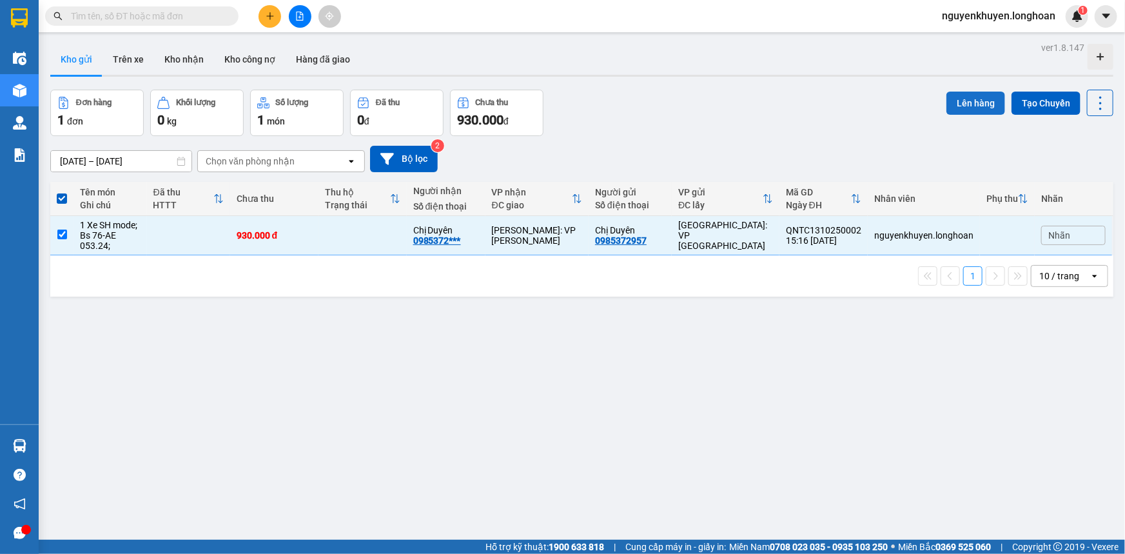
click at [973, 99] on button "Lên hàng" at bounding box center [976, 103] width 59 height 23
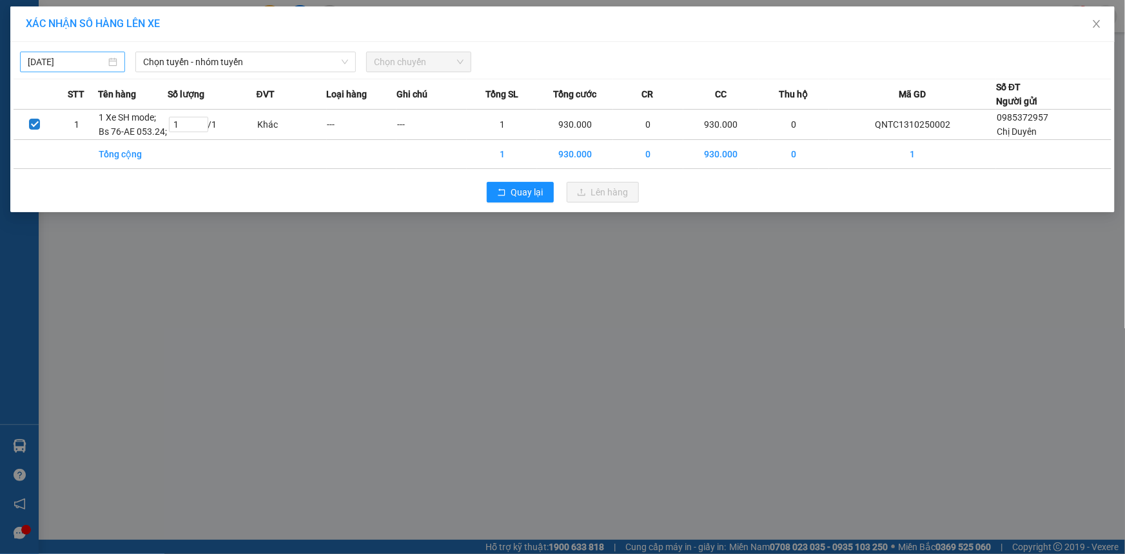
click at [77, 59] on input "[DATE]" at bounding box center [67, 62] width 78 height 14
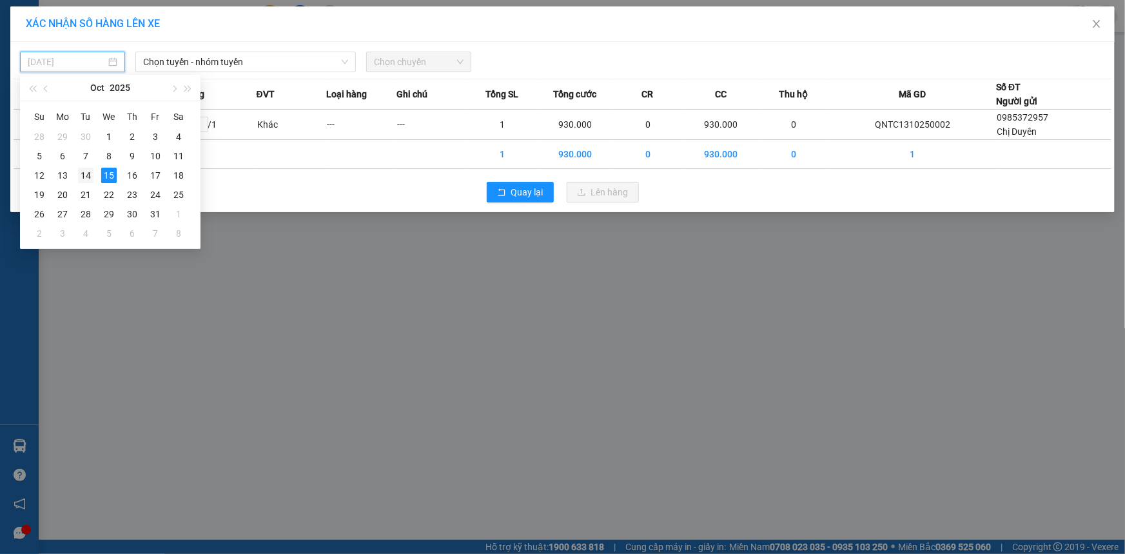
click at [88, 177] on div "14" at bounding box center [85, 175] width 15 height 15
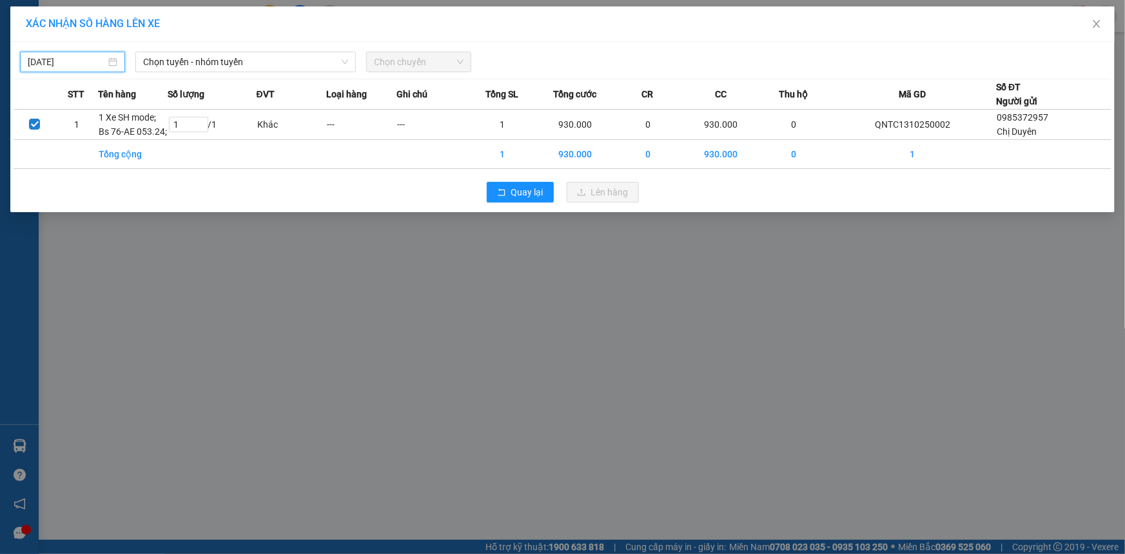
type input "[DATE]"
click at [222, 60] on span "Chọn tuyến - nhóm tuyến" at bounding box center [245, 61] width 205 height 19
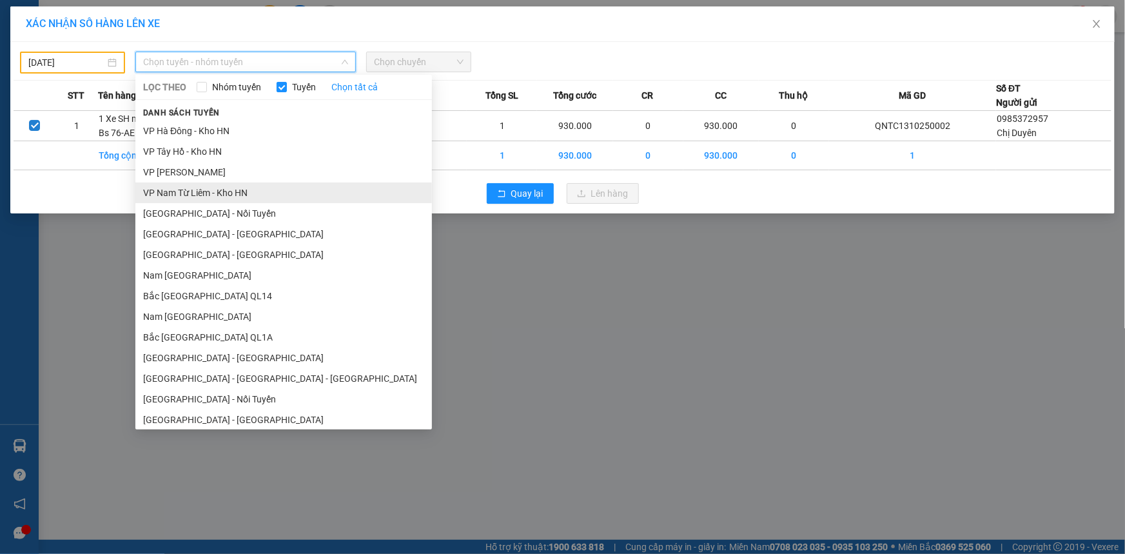
scroll to position [747, 0]
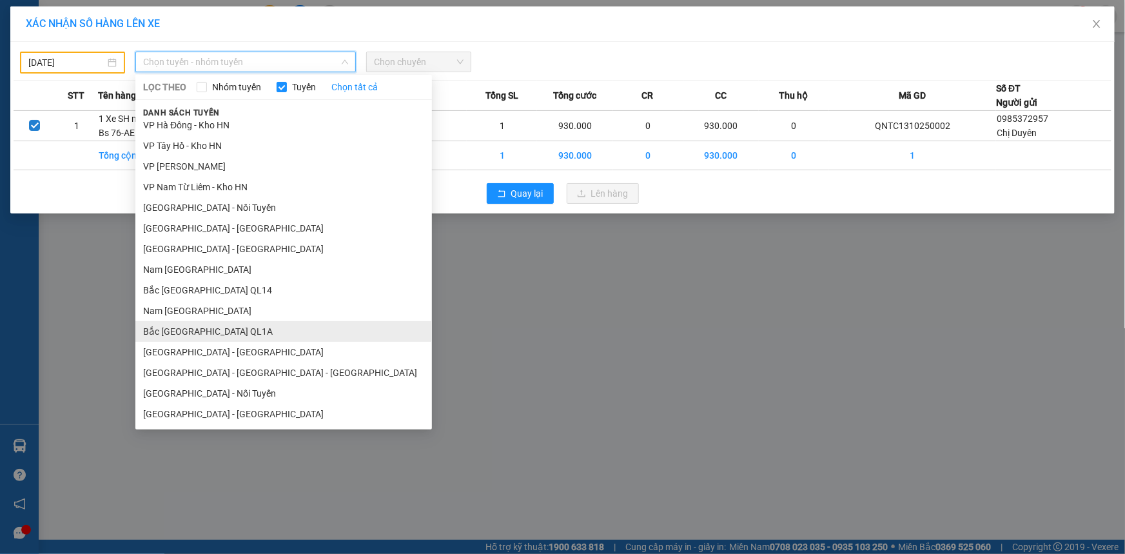
click at [168, 335] on li "Bắc [GEOGRAPHIC_DATA] QL1A" at bounding box center [283, 331] width 297 height 21
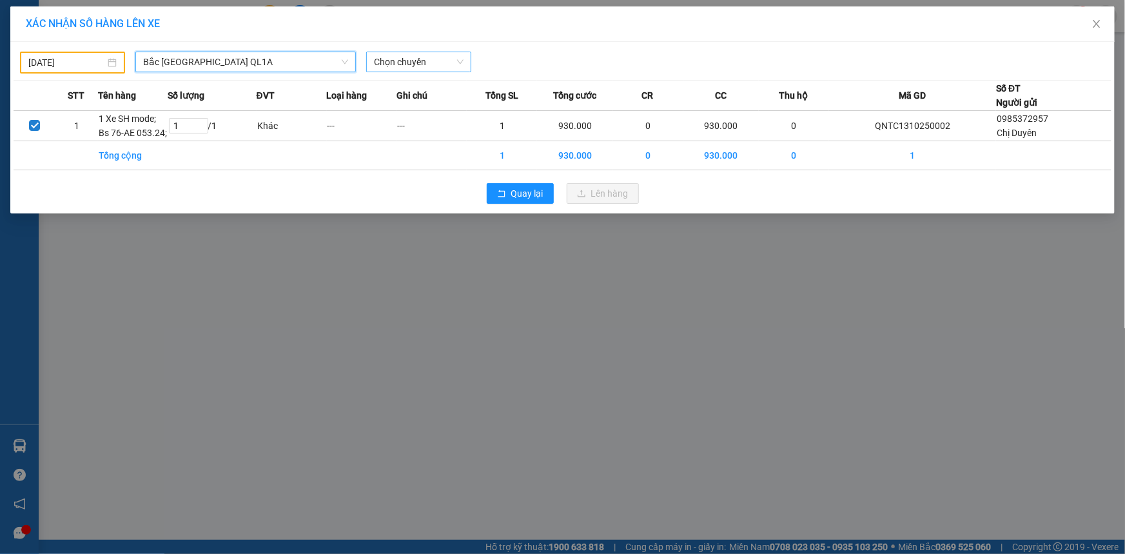
click at [421, 66] on span "Chọn chuyến" at bounding box center [419, 61] width 90 height 19
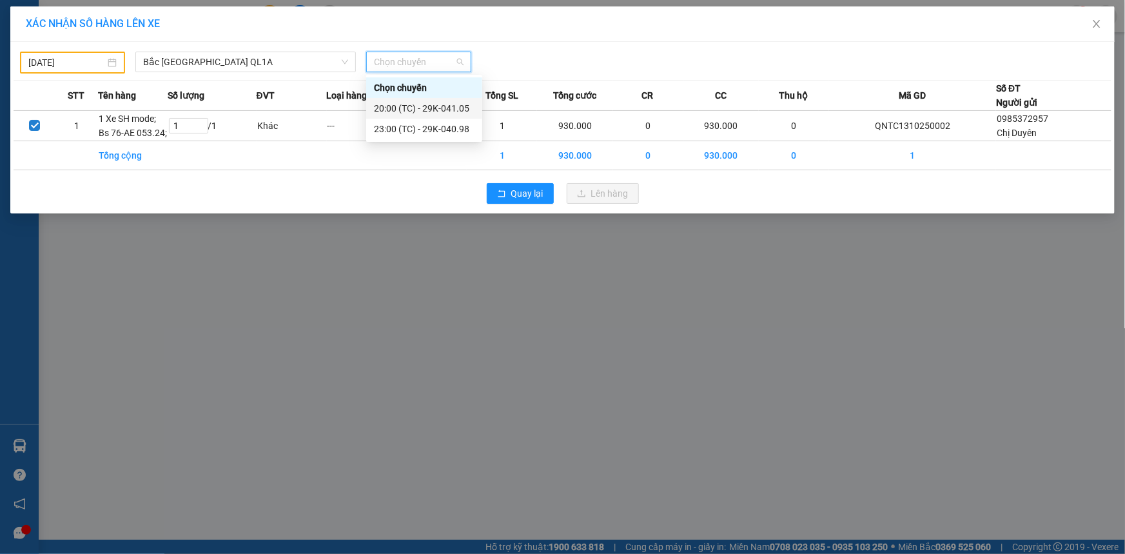
click at [441, 110] on div "20:00 (TC) - 29K-041.05" at bounding box center [424, 108] width 101 height 14
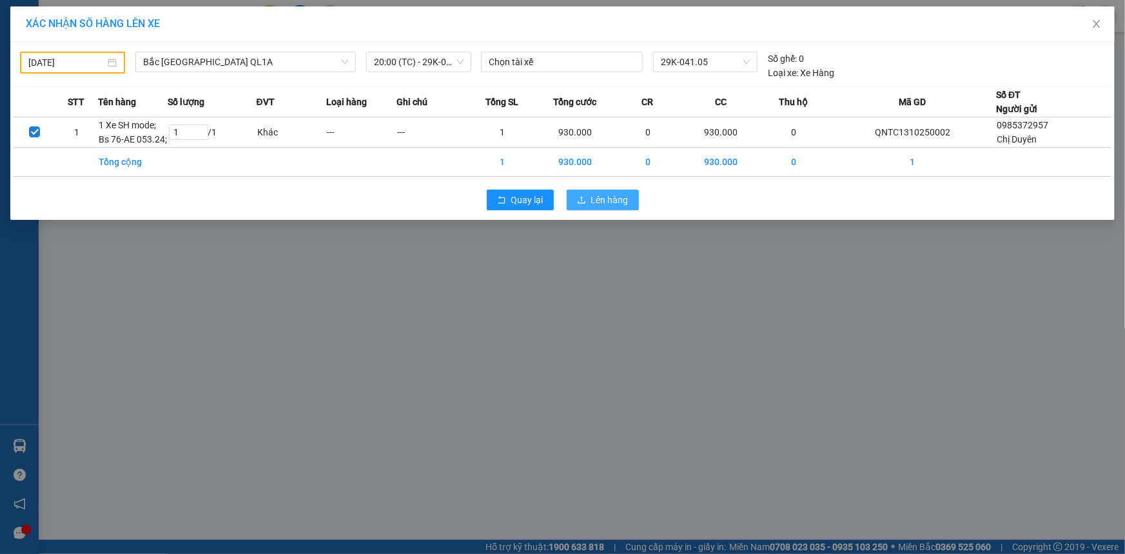
click at [615, 200] on span "Lên hàng" at bounding box center [609, 200] width 37 height 14
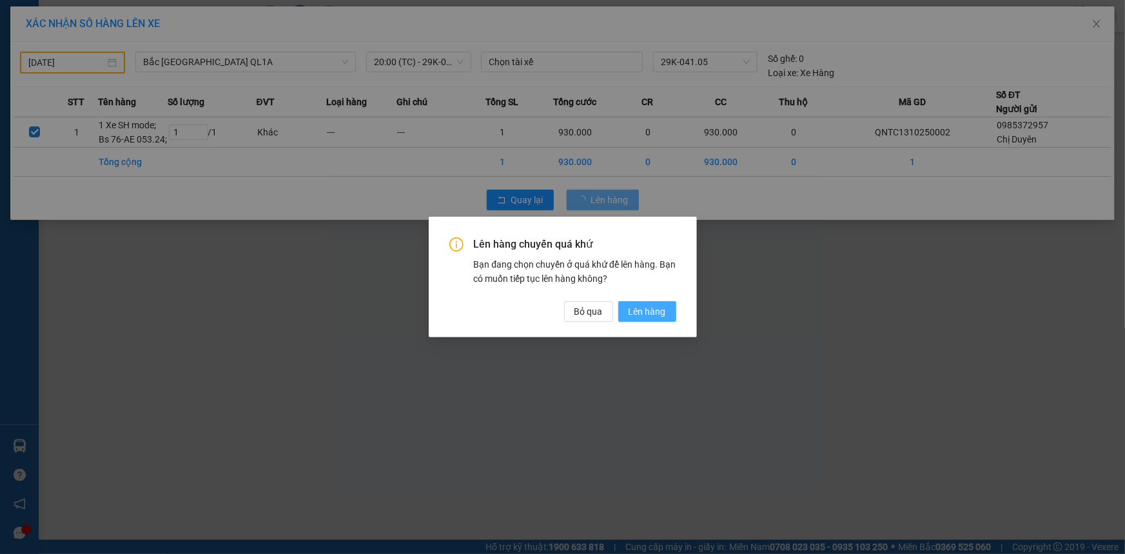
click at [643, 309] on span "Lên hàng" at bounding box center [647, 311] width 37 height 14
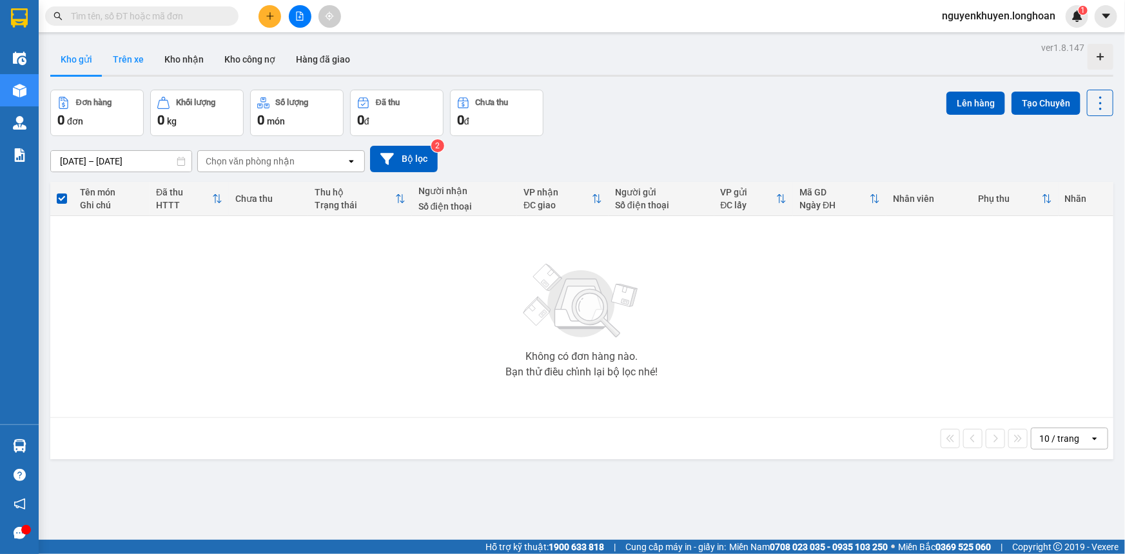
click at [133, 58] on button "Trên xe" at bounding box center [129, 59] width 52 height 31
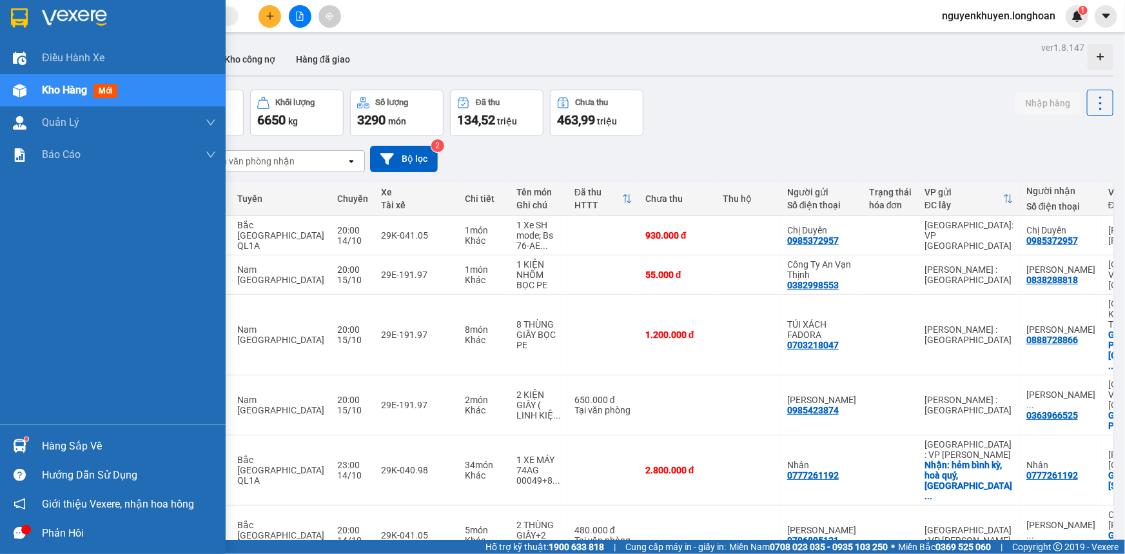
click at [16, 23] on img at bounding box center [19, 17] width 17 height 19
click at [25, 20] on img at bounding box center [19, 17] width 17 height 19
click at [64, 444] on div "Hàng sắp về" at bounding box center [129, 446] width 174 height 19
